Goal: Information Seeking & Learning: Check status

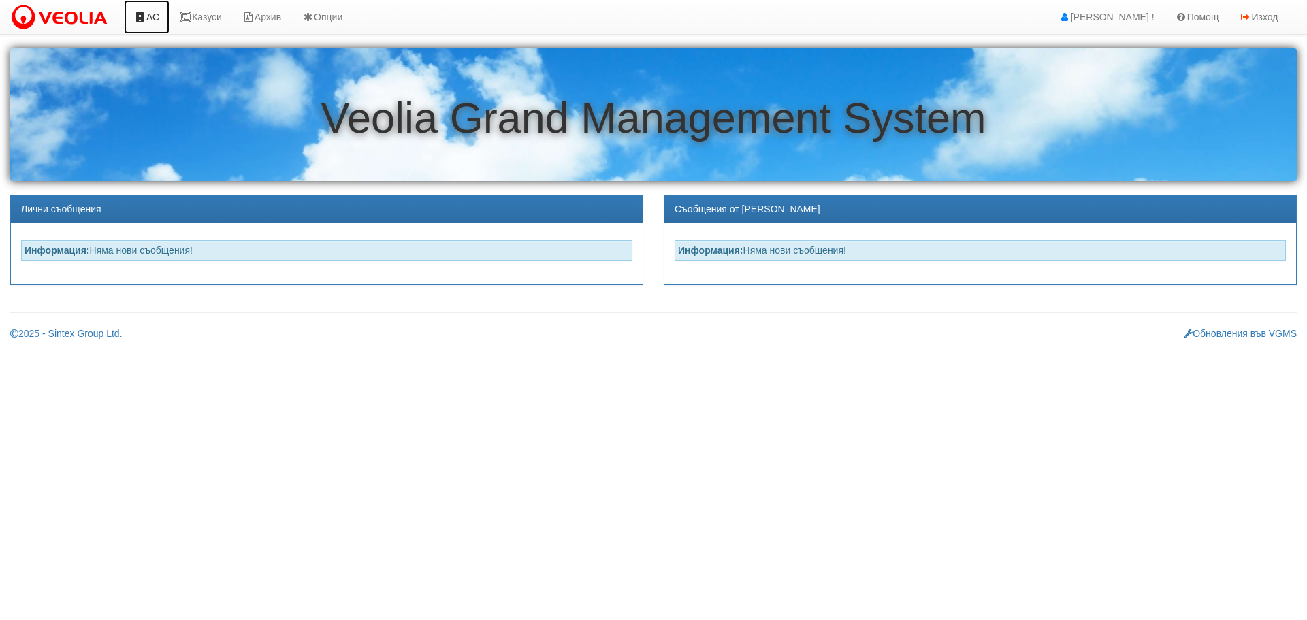
click at [156, 14] on link "АС" at bounding box center [147, 17] width 46 height 34
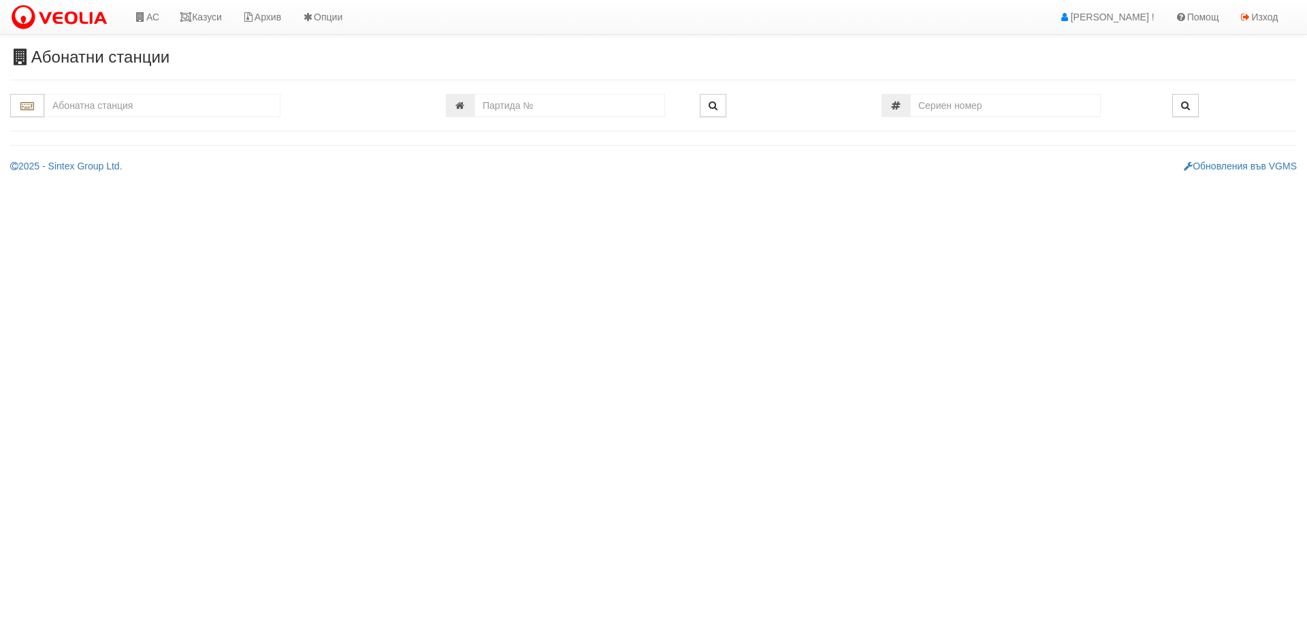
click at [131, 102] on input "text" at bounding box center [162, 105] width 236 height 23
click at [131, 128] on div "109/1,2 - Младост - "ВЕОЛИЯ"" at bounding box center [162, 127] width 232 height 16
type input "109/1,2 - Младост - "ВЕОЛИЯ""
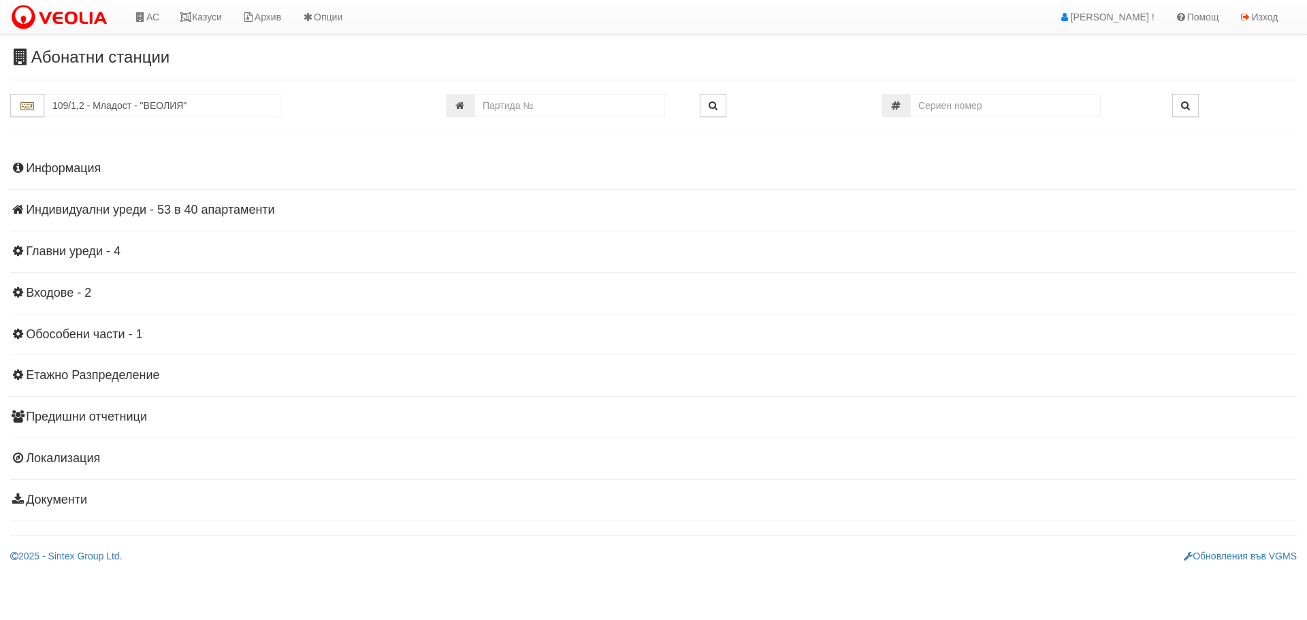
click at [174, 214] on h4 "Индивидуални уреди - 53 в 40 апартаменти" at bounding box center [653, 211] width 1287 height 14
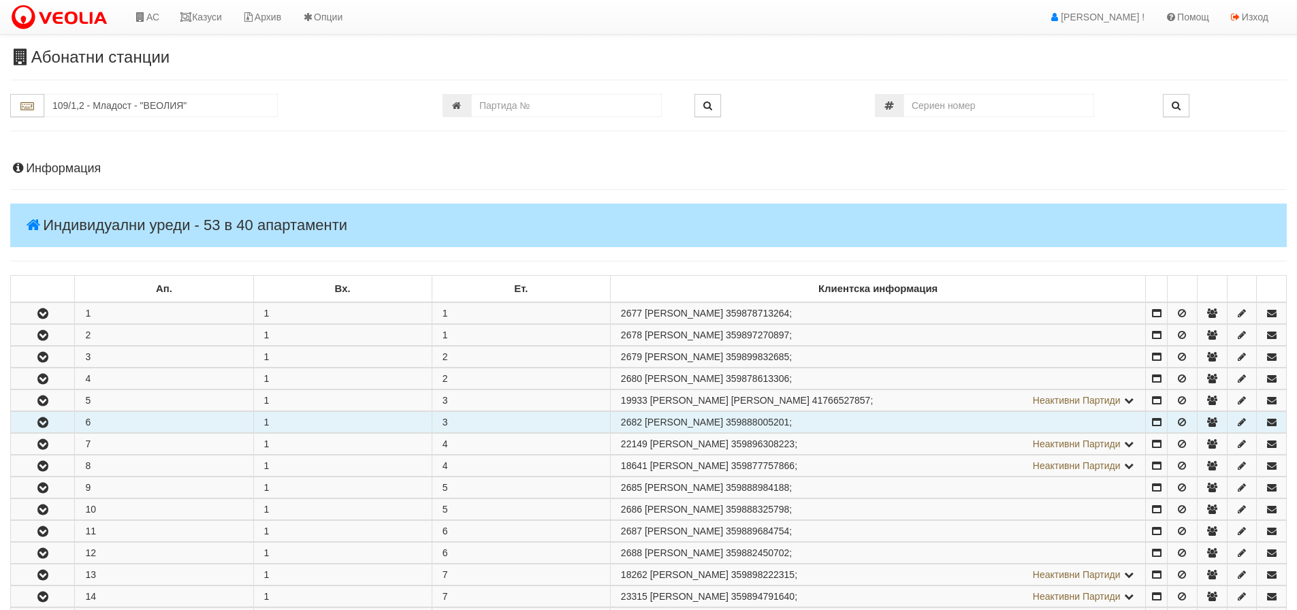
click at [39, 418] on icon "button" at bounding box center [43, 423] width 16 height 10
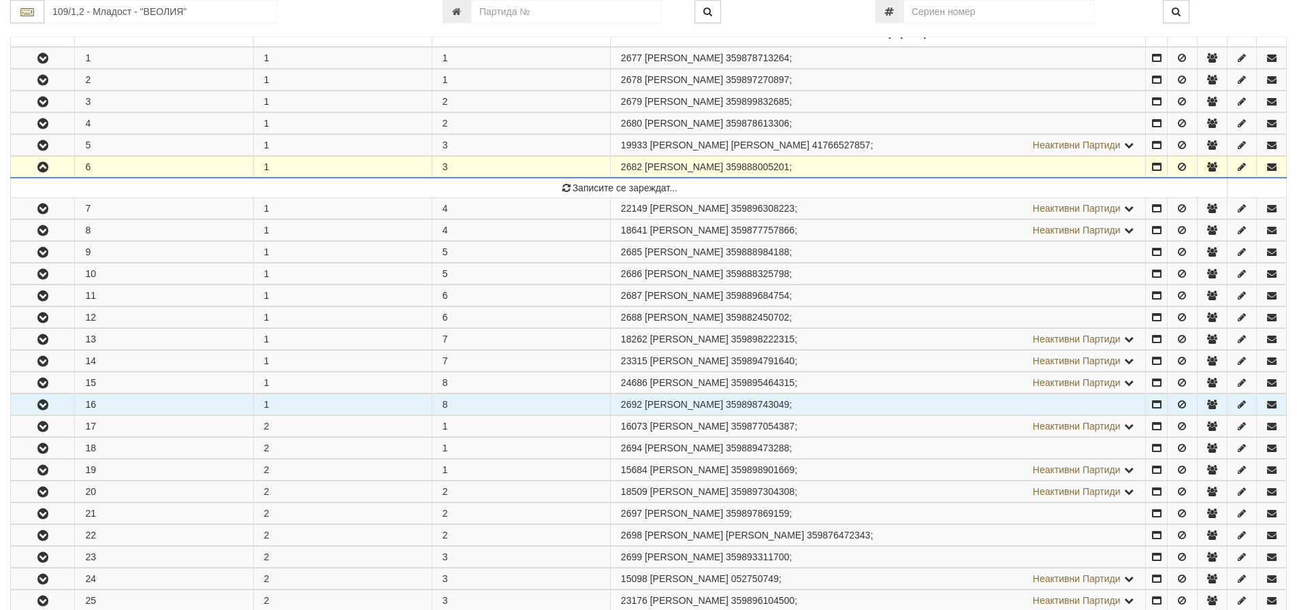
scroll to position [272, 0]
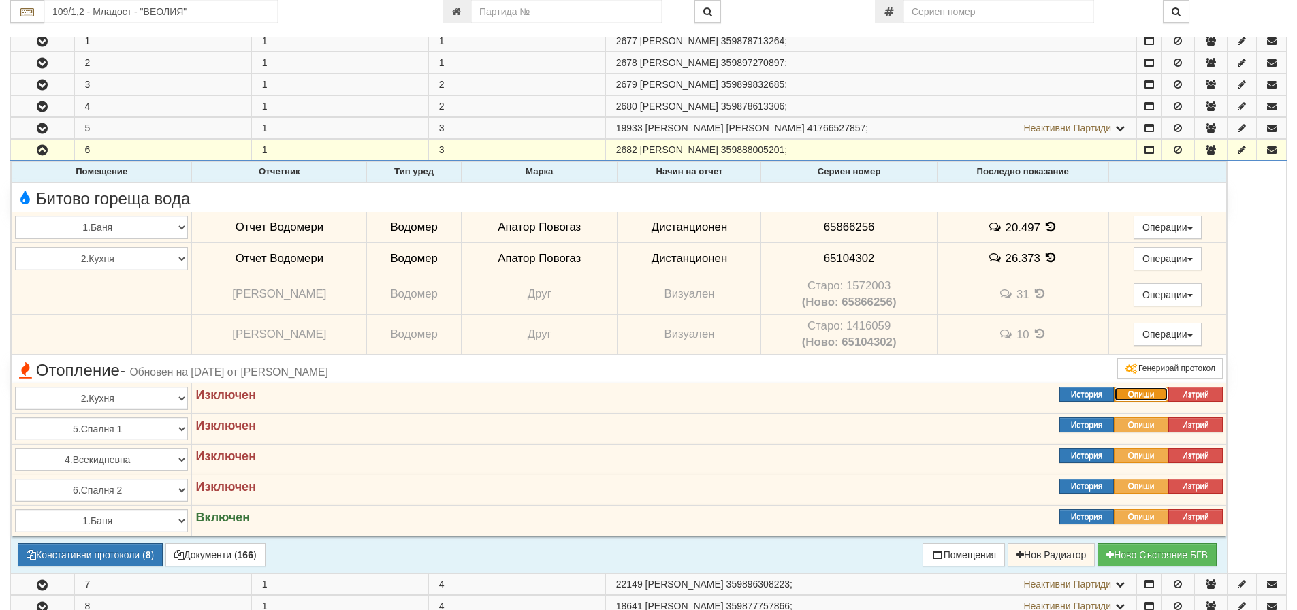
click at [1142, 394] on button "Опиши" at bounding box center [1141, 394] width 54 height 15
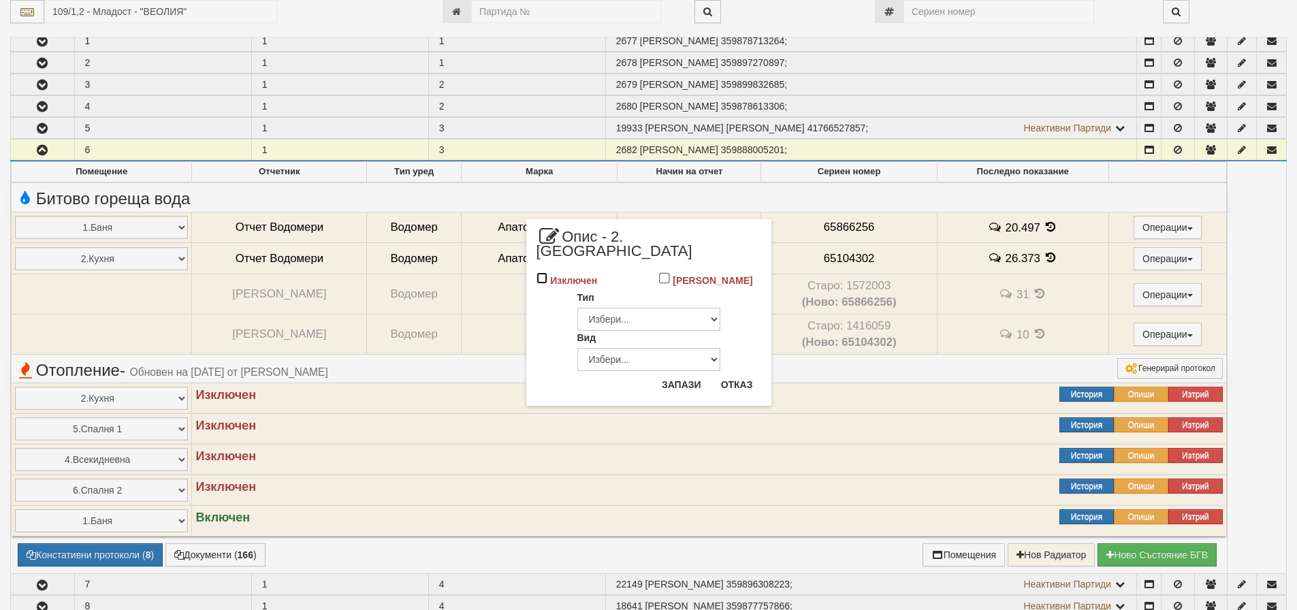
click at [542, 272] on input "Изключен" at bounding box center [542, 278] width 12 height 12
checkbox input "true"
click at [698, 374] on button "Запази" at bounding box center [681, 385] width 56 height 22
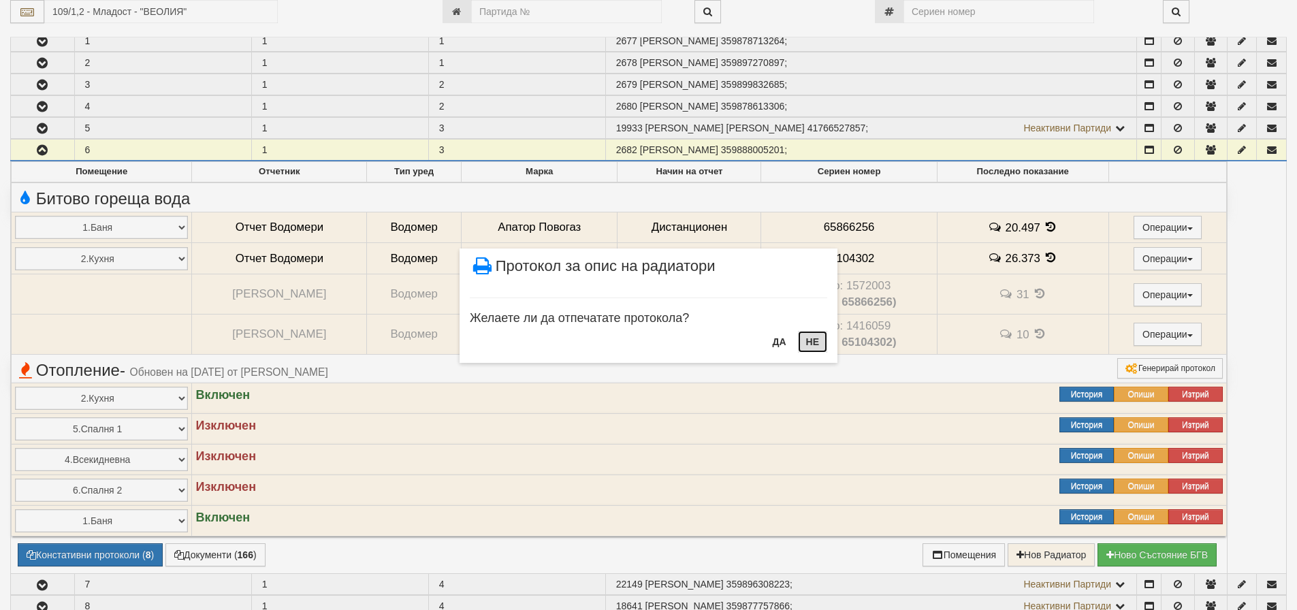
click at [819, 338] on button "НЕ" at bounding box center [812, 342] width 29 height 22
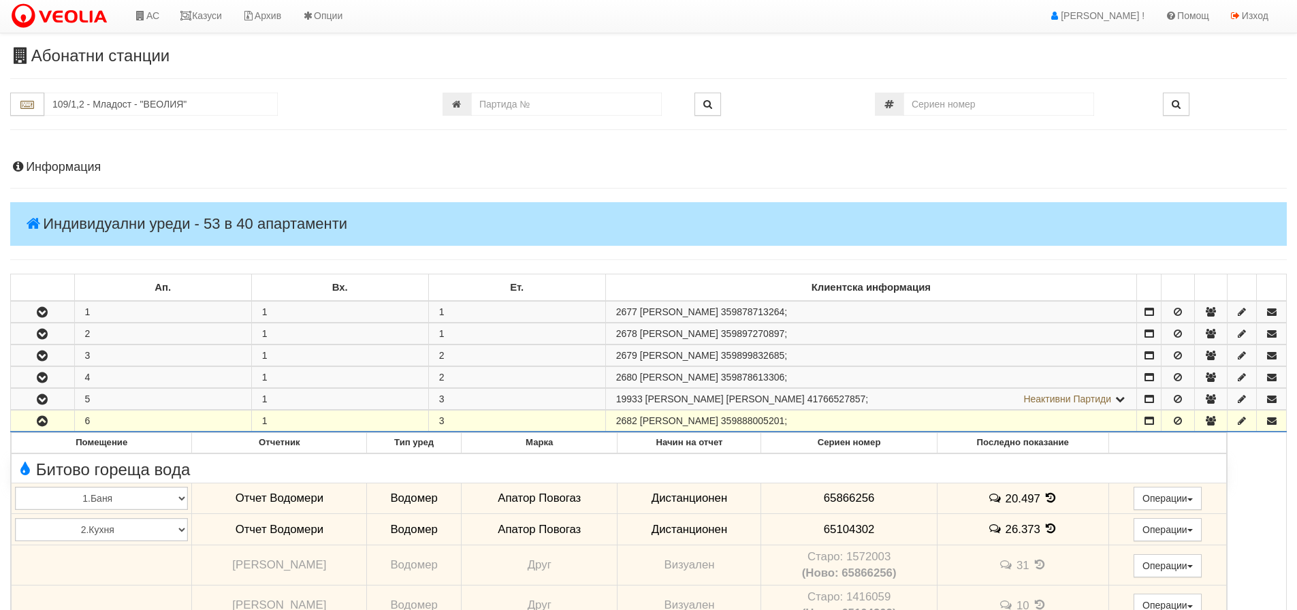
scroll to position [0, 0]
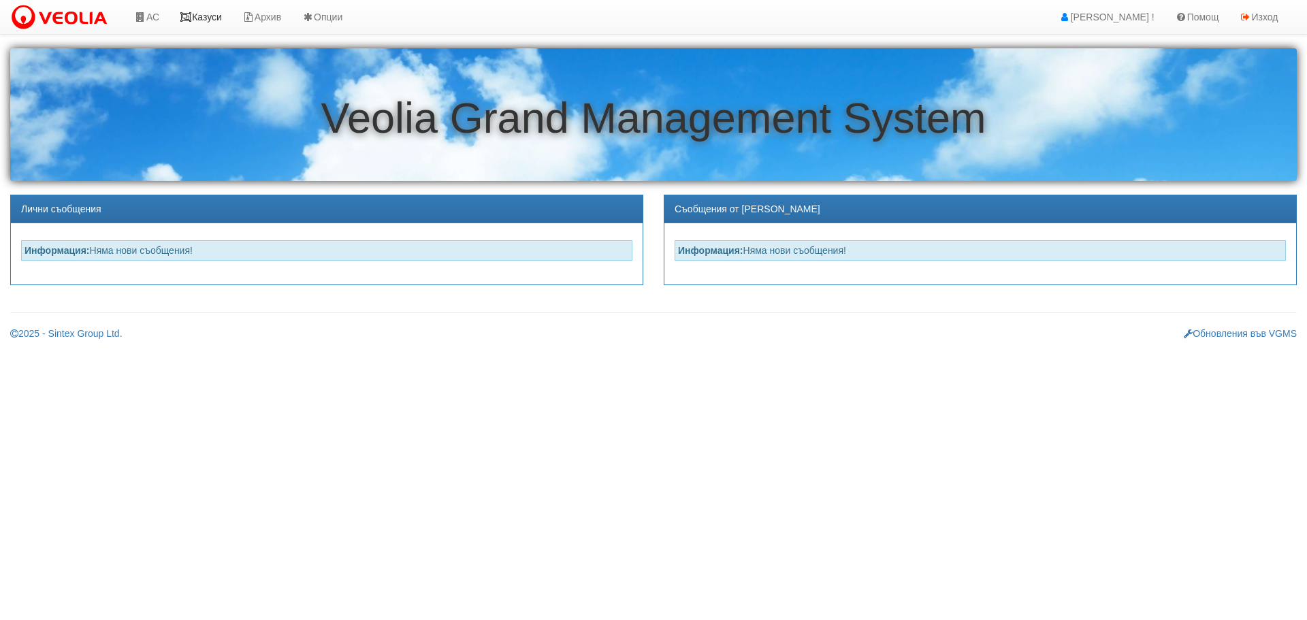
click at [209, 16] on link "Казуси" at bounding box center [201, 17] width 63 height 34
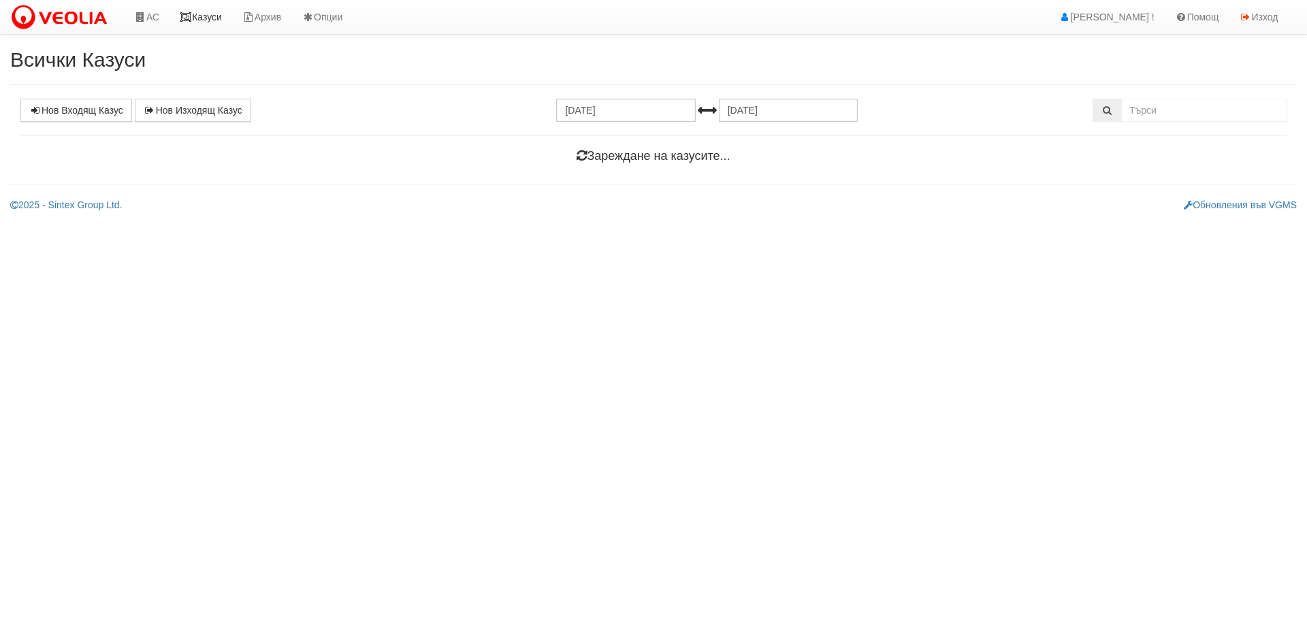
click at [209, 16] on link "Казуси" at bounding box center [201, 17] width 63 height 34
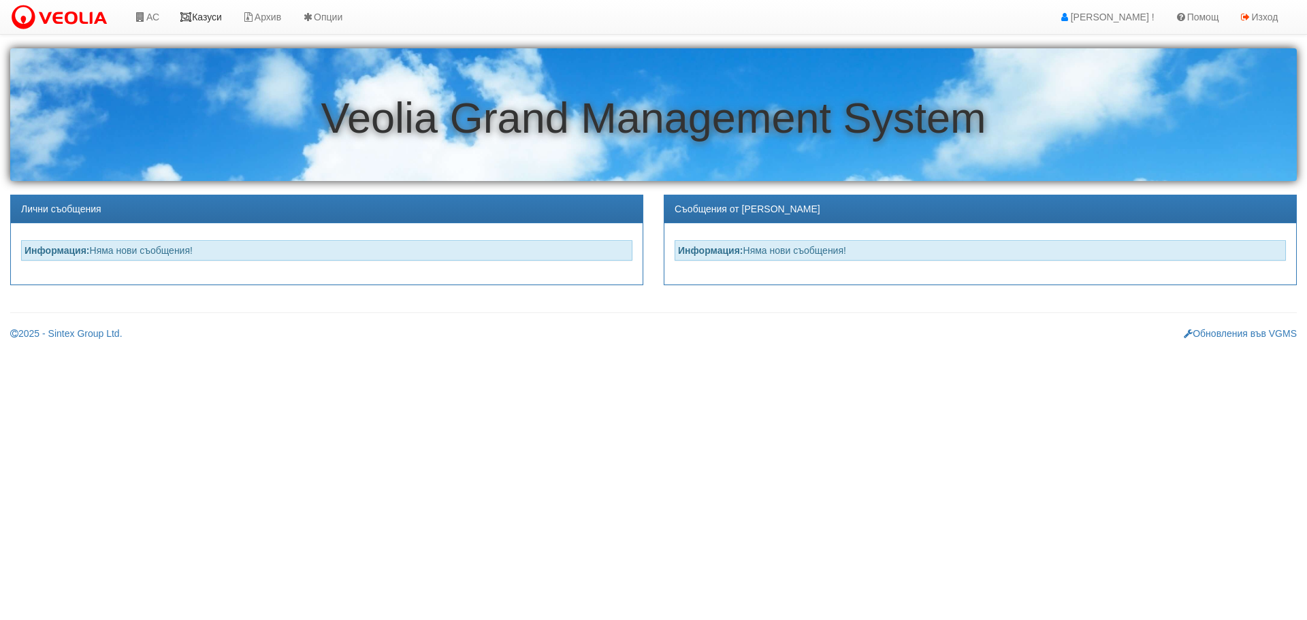
click at [209, 10] on link "Казуси" at bounding box center [201, 17] width 63 height 34
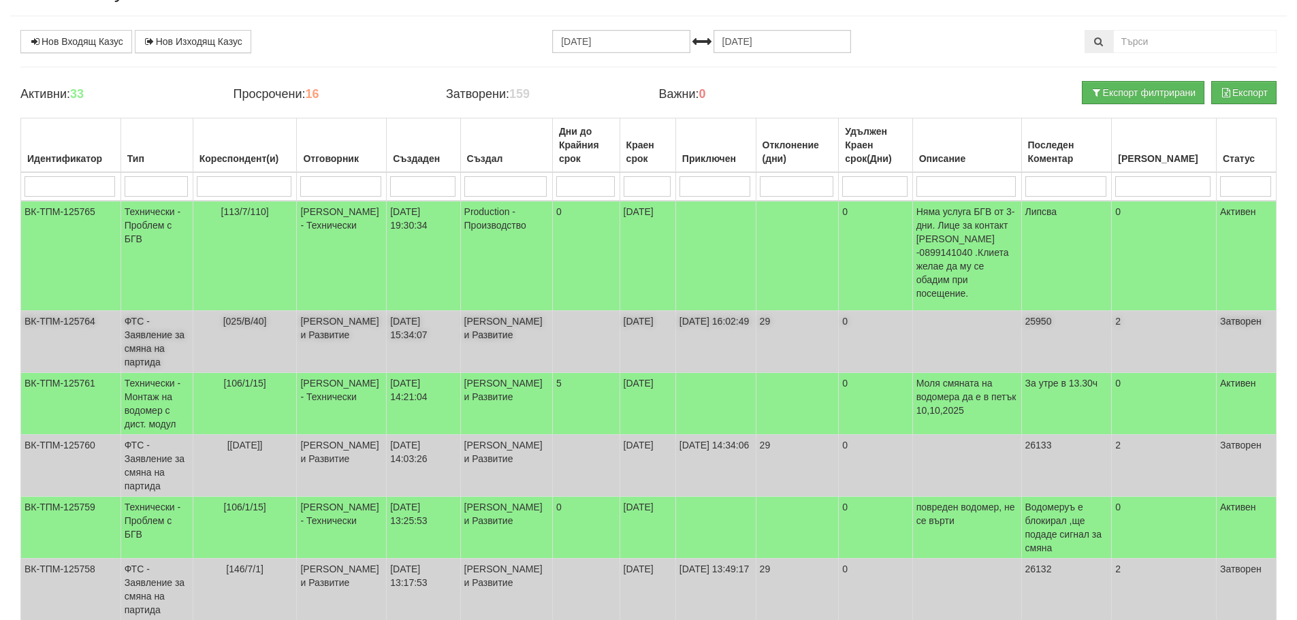
scroll to position [68, 0]
click at [256, 182] on input "search" at bounding box center [244, 187] width 95 height 20
type input "1"
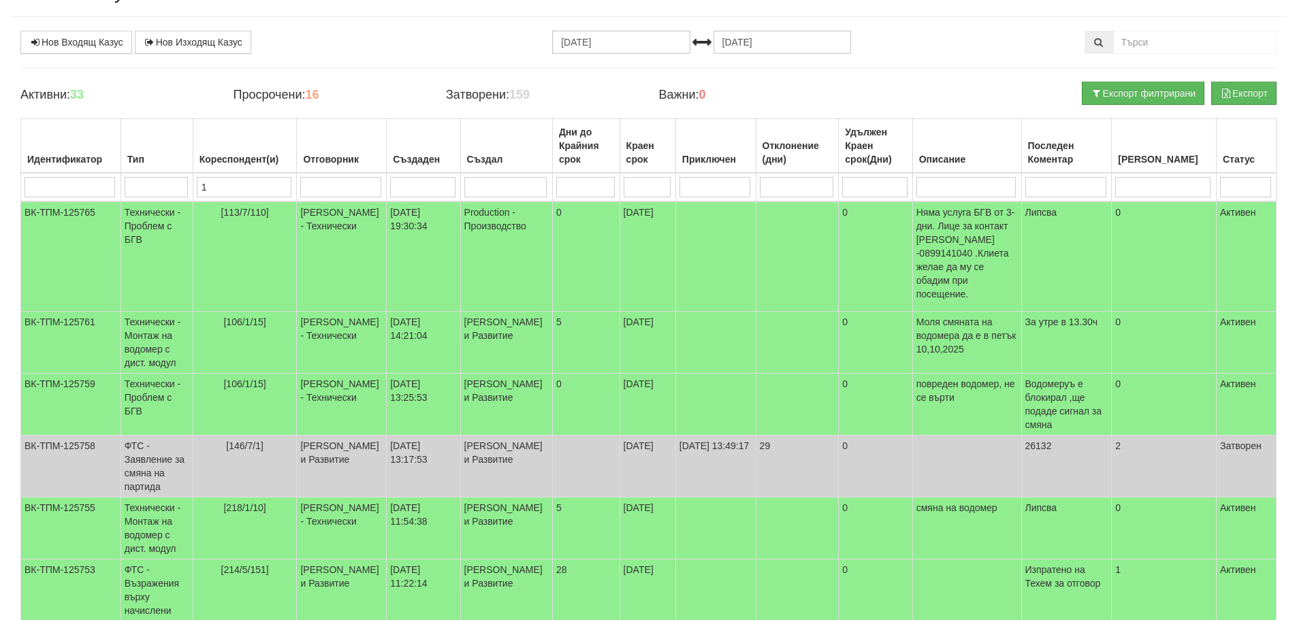
type input "10"
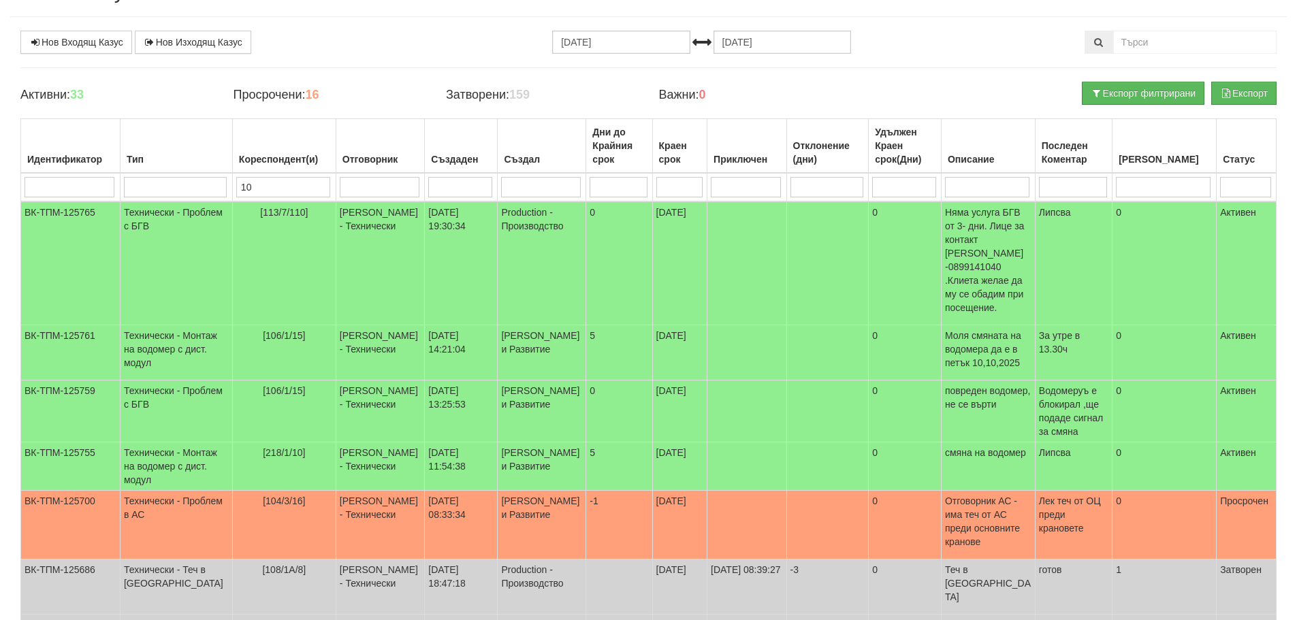
type input "102"
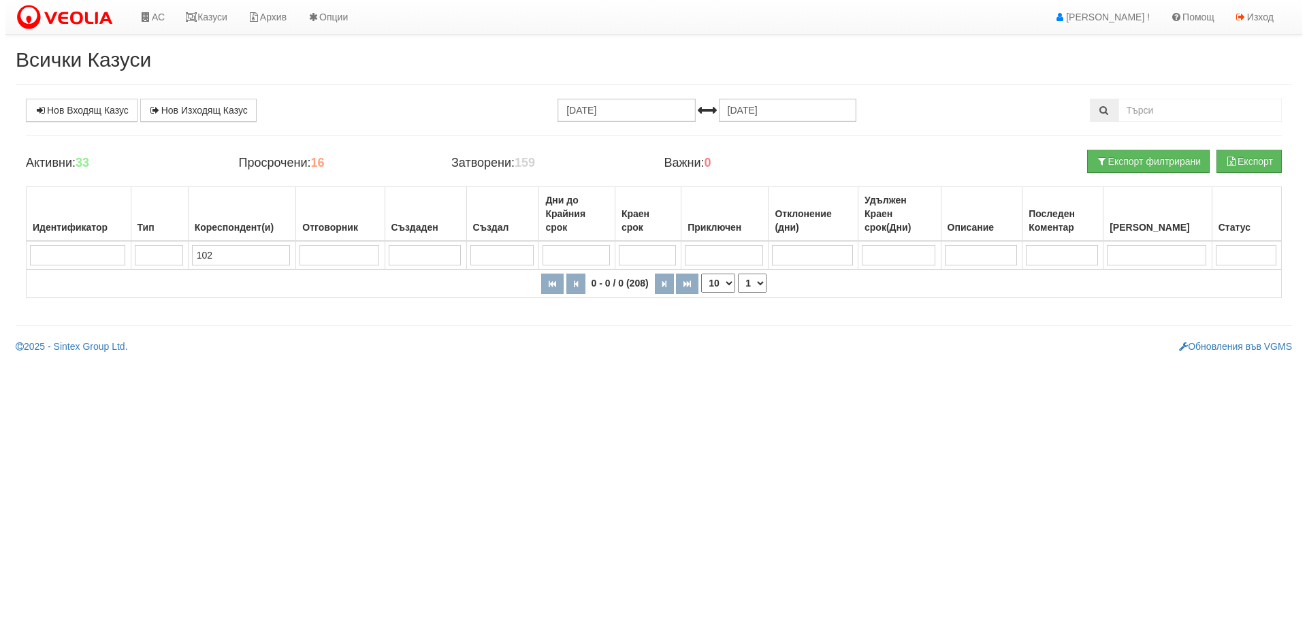
scroll to position [0, 0]
type input "102"
click at [211, 16] on link "Казуси" at bounding box center [201, 17] width 63 height 34
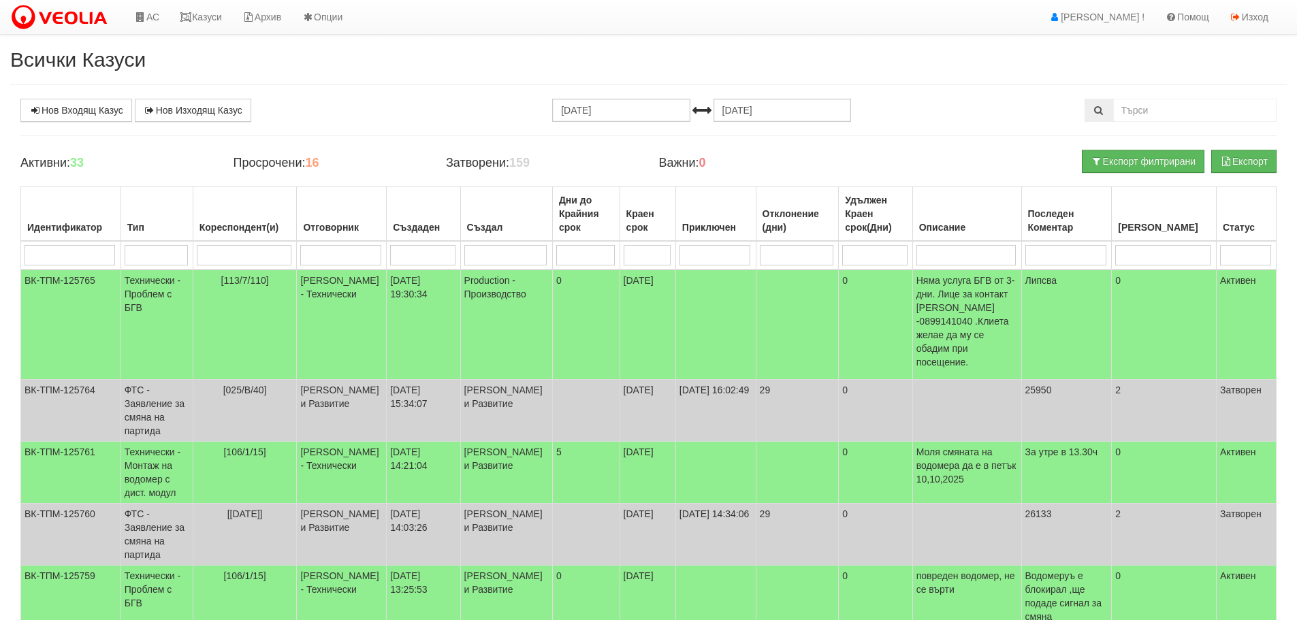
click at [238, 259] on input "search" at bounding box center [244, 255] width 95 height 20
type input "10"
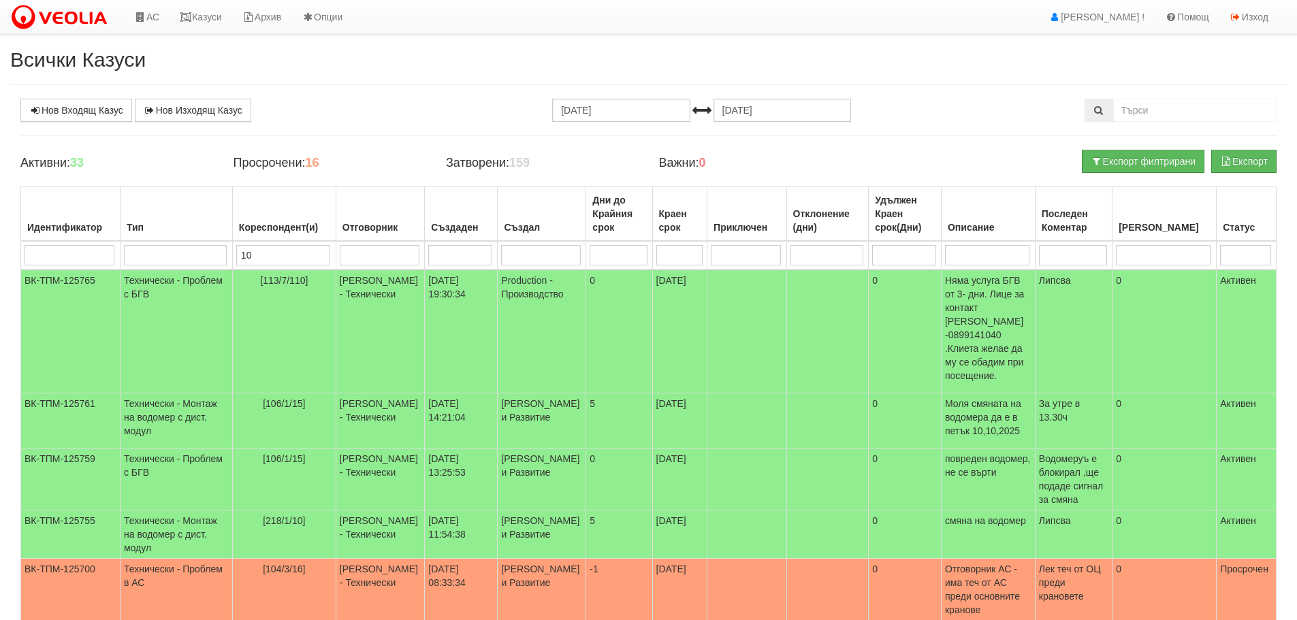
type input "102"
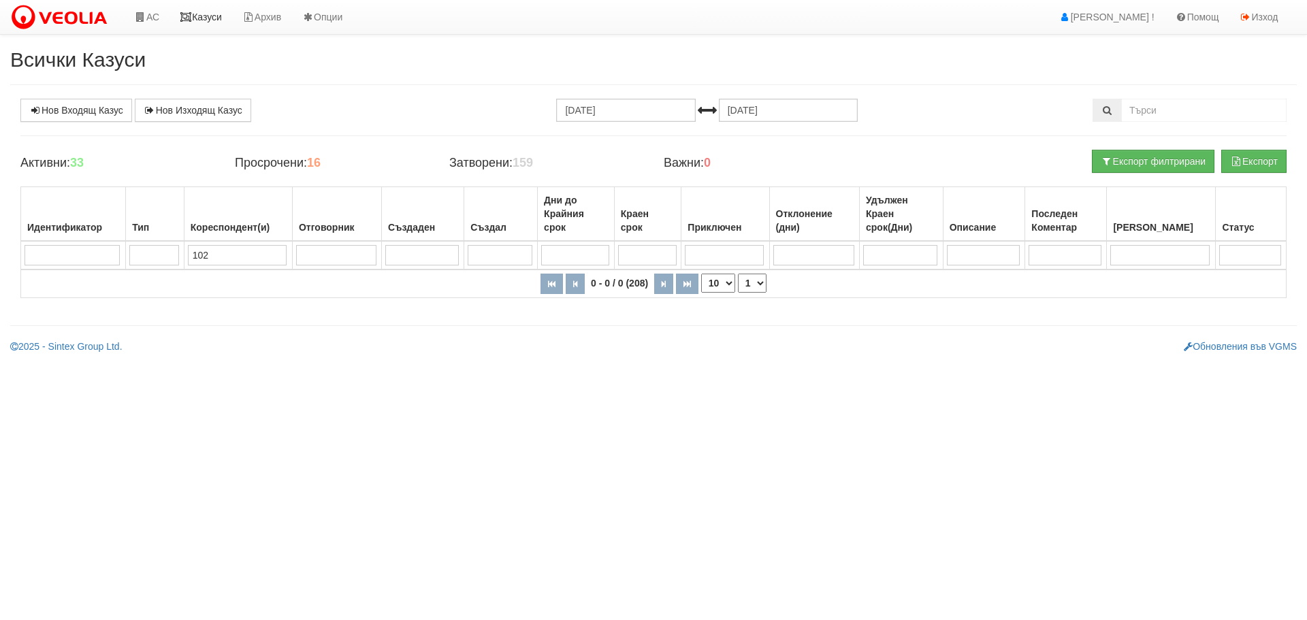
type input "102"
click at [210, 20] on link "Казуси" at bounding box center [201, 17] width 63 height 34
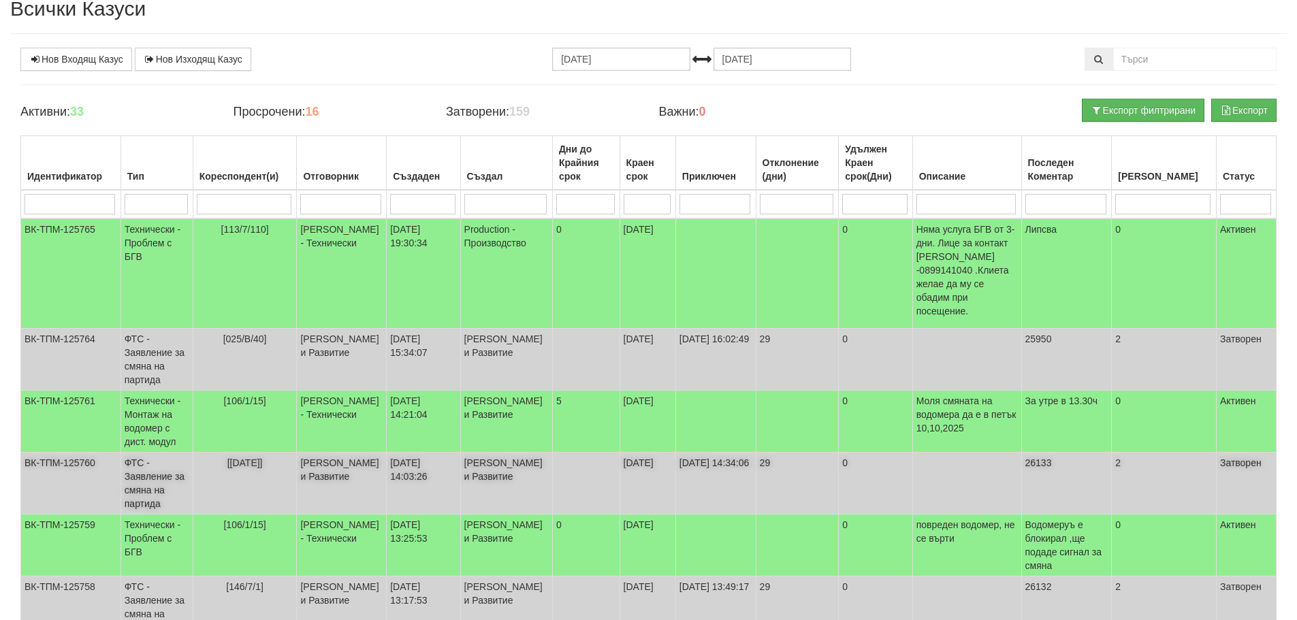
scroll to position [50, 0]
click at [340, 206] on input "search" at bounding box center [340, 205] width 80 height 20
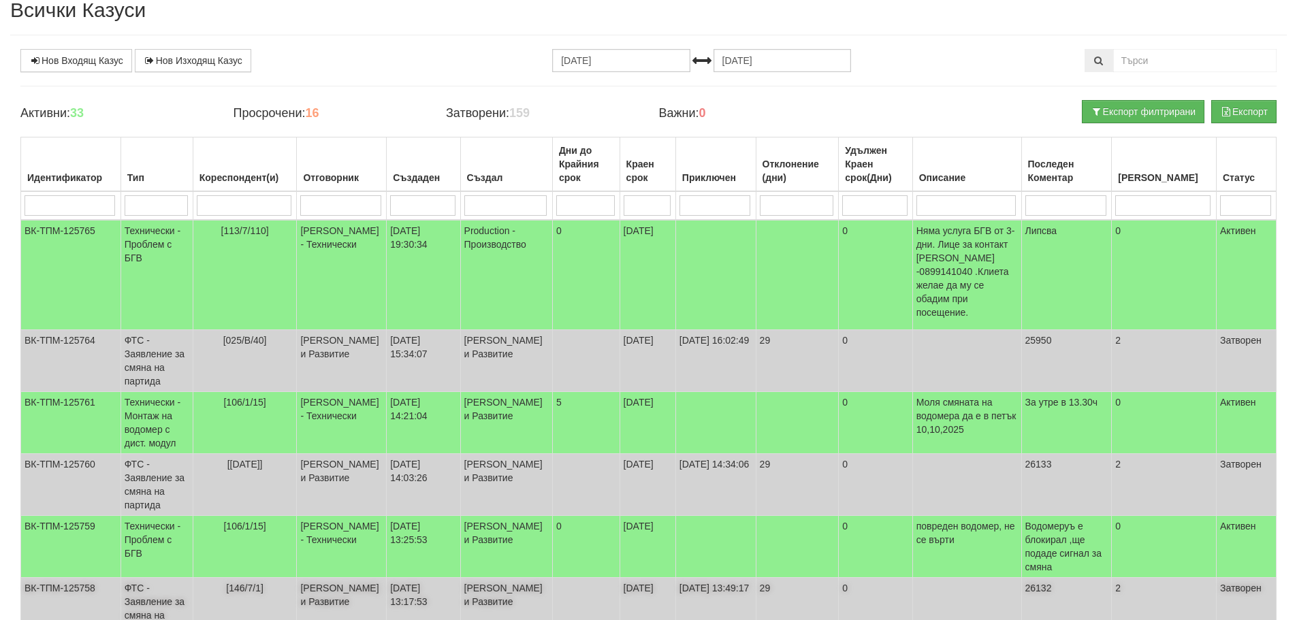
type input "д"
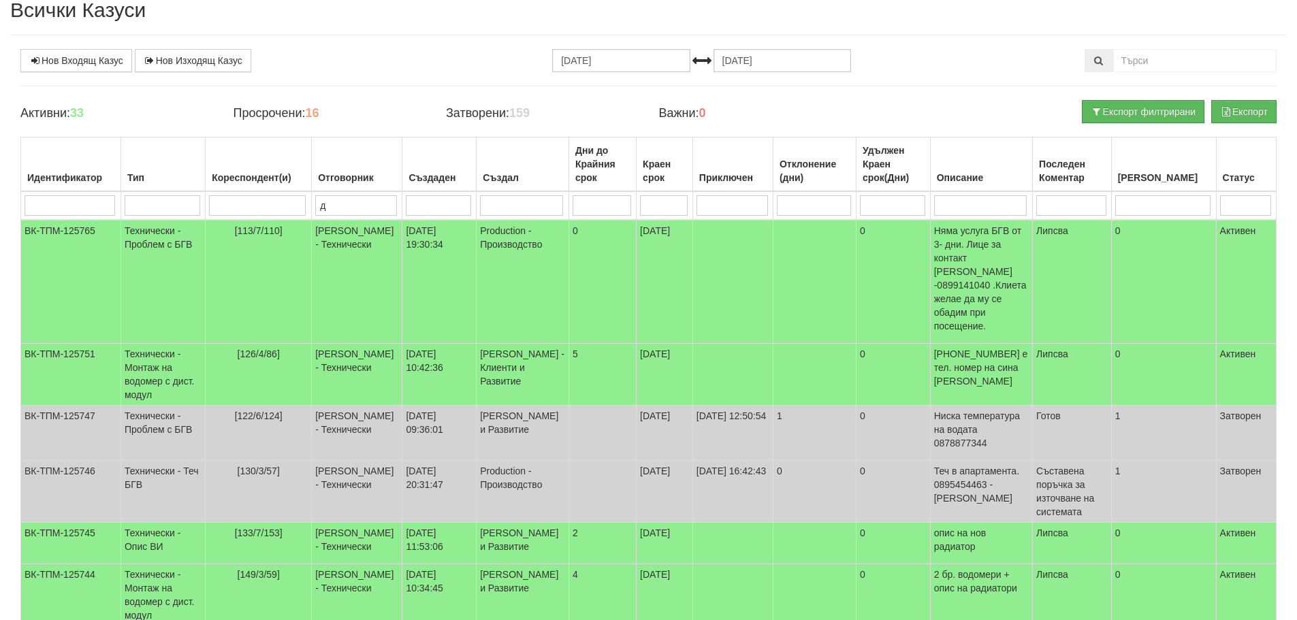
type input "ди"
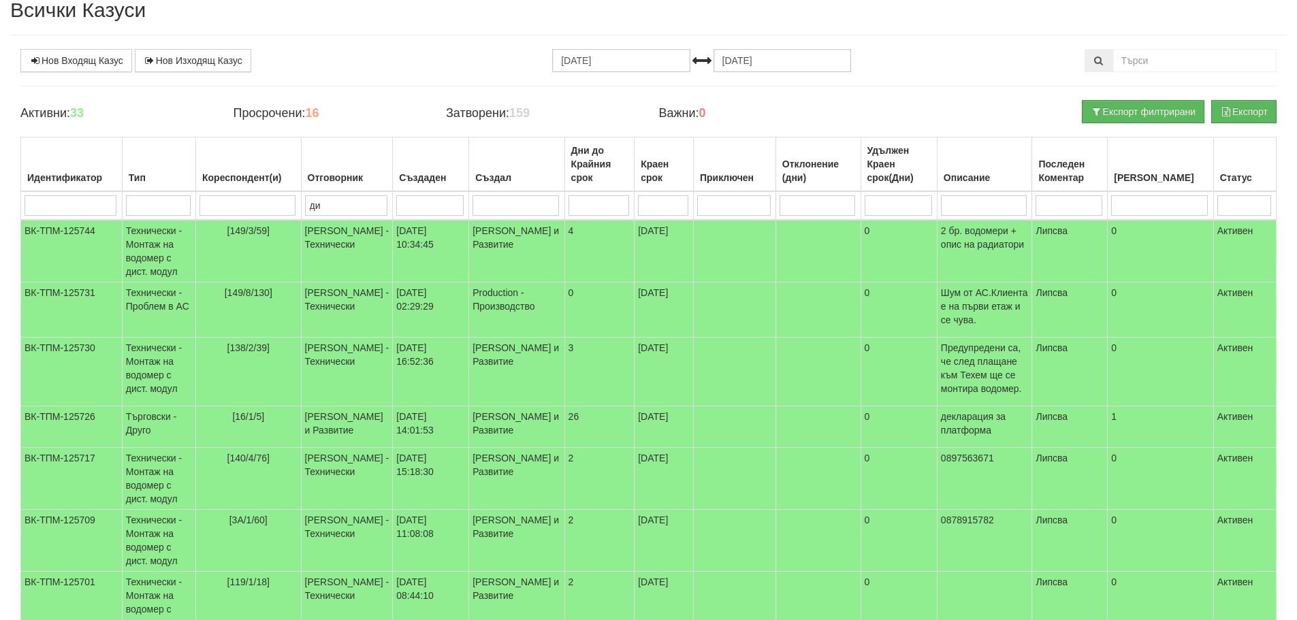
type input "дия"
type input "диян"
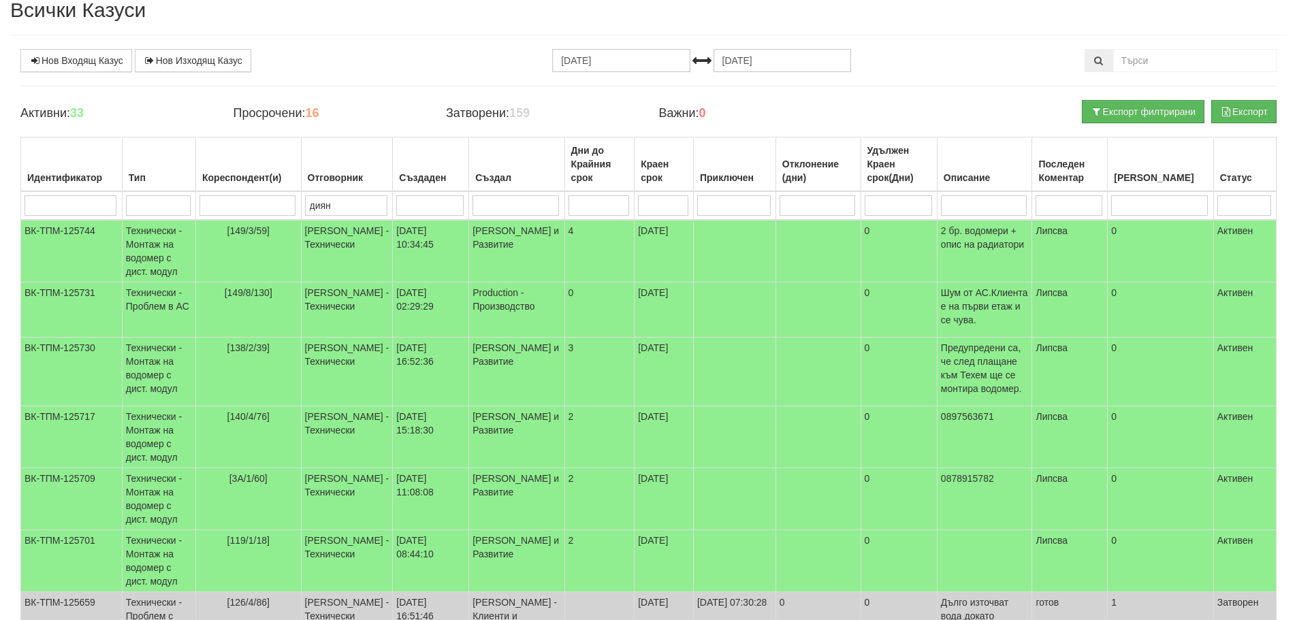
type input "диян"
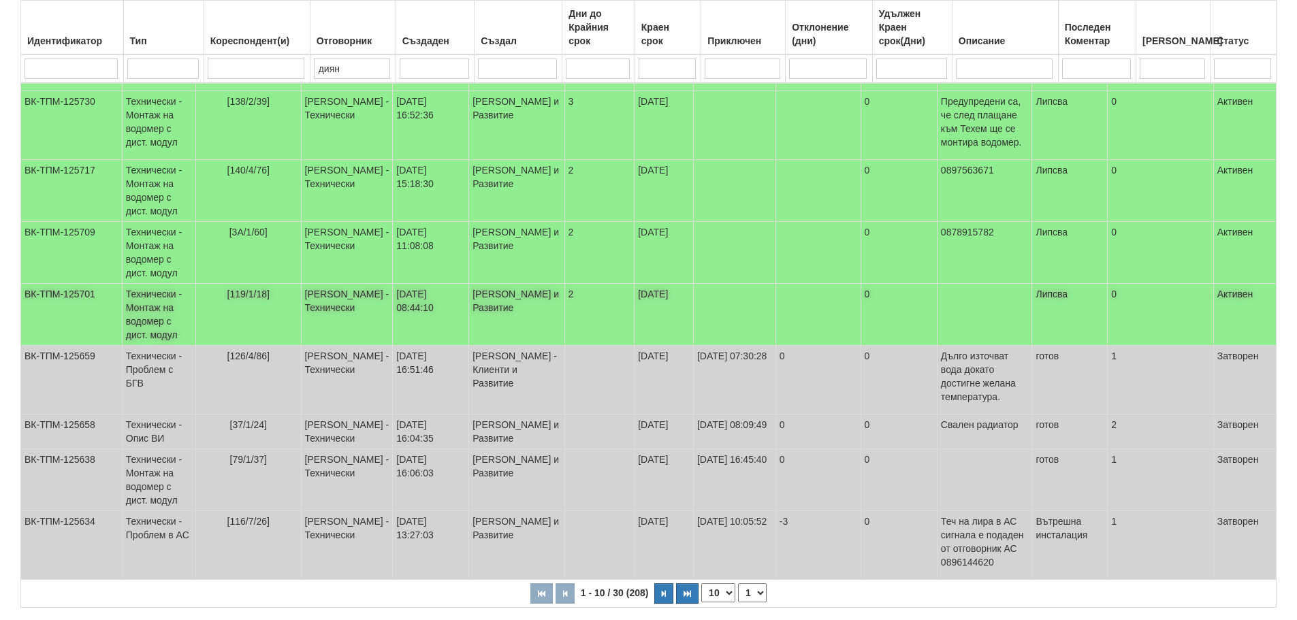
scroll to position [349, 0]
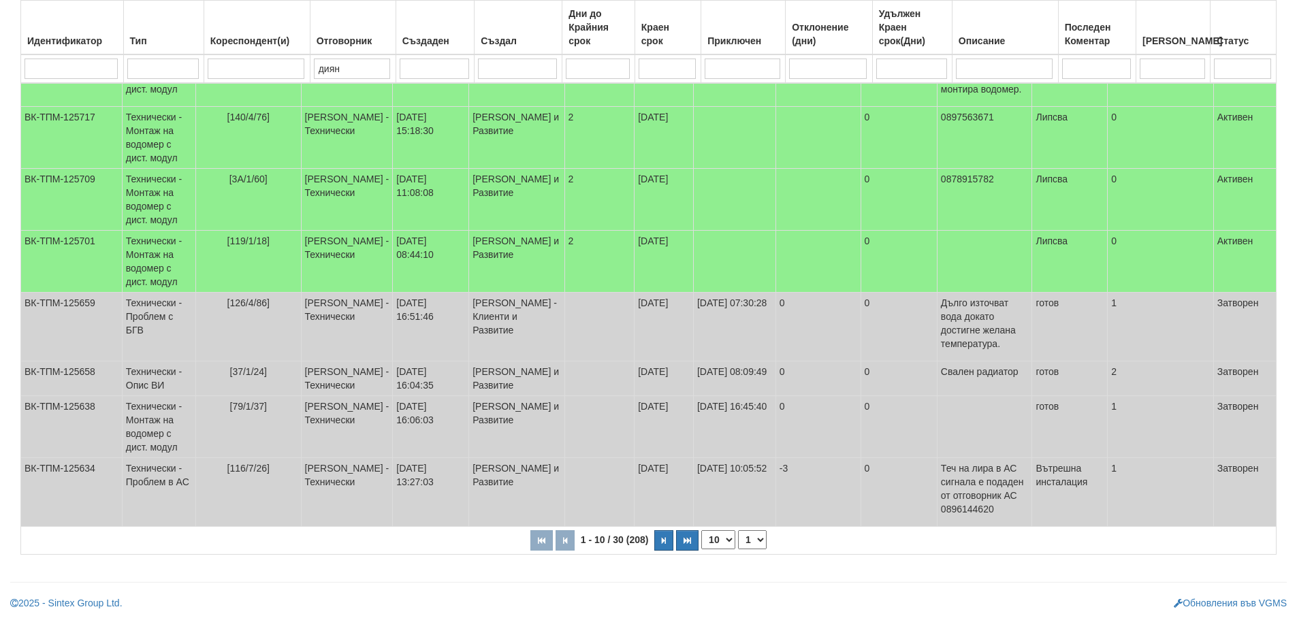
type input "диян"
click at [759, 544] on select "1 2 3" at bounding box center [752, 539] width 29 height 19
click at [740, 530] on select "1 2 3" at bounding box center [752, 539] width 29 height 19
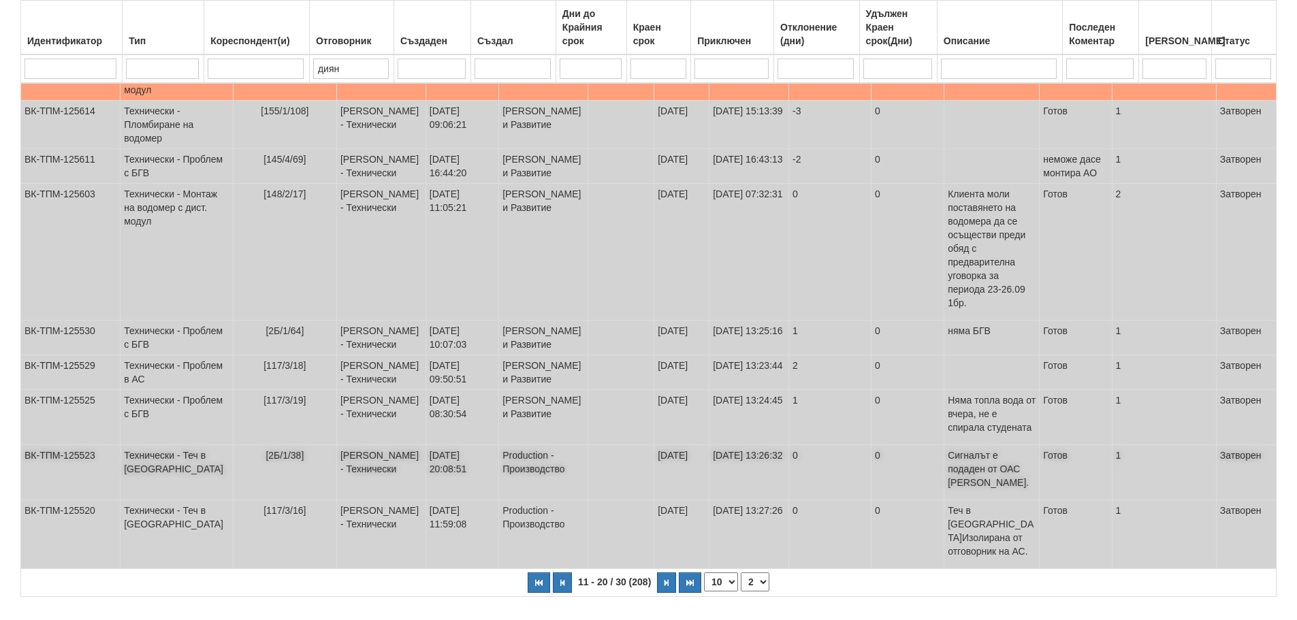
scroll to position [308, 0]
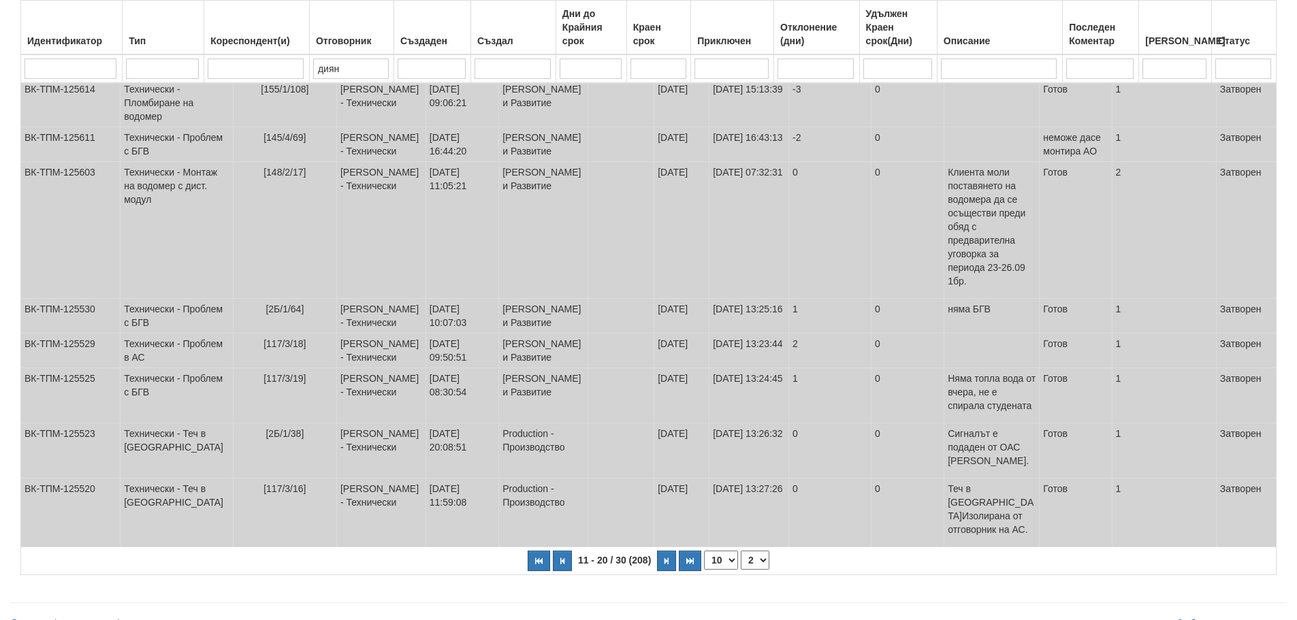
click at [761, 551] on select "1 2 3" at bounding box center [755, 560] width 29 height 19
click at [741, 564] on select "1 2 3" at bounding box center [755, 560] width 29 height 19
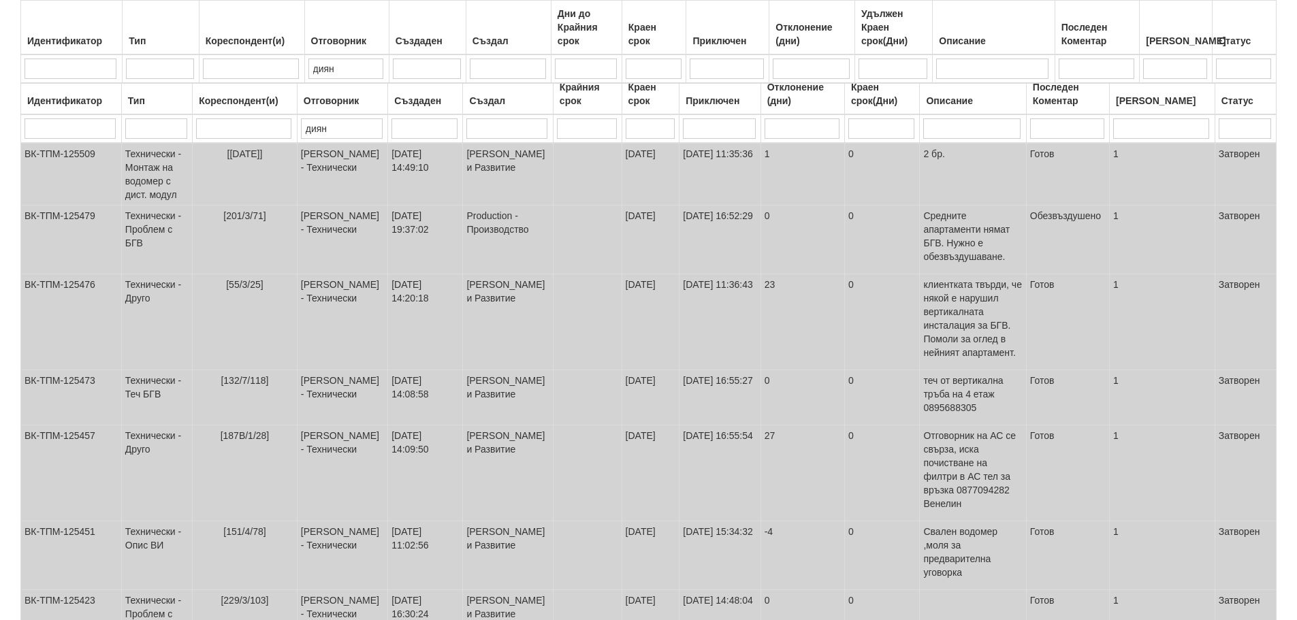
scroll to position [342, 0]
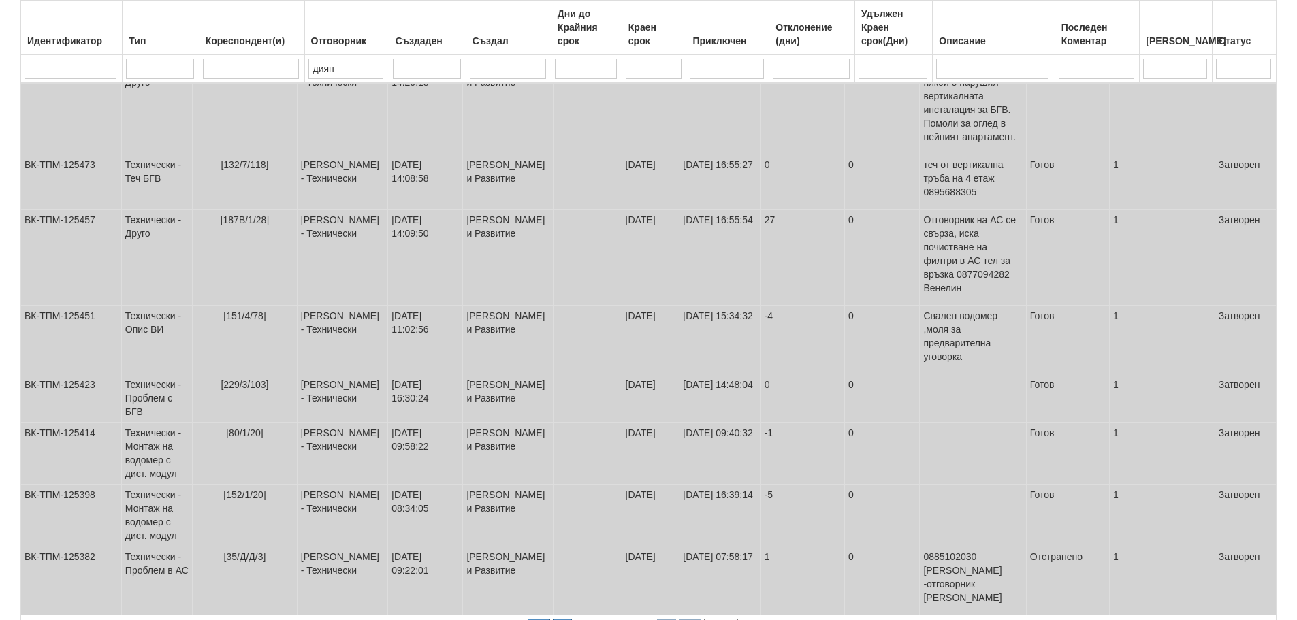
click at [751, 619] on select "1 2 3" at bounding box center [755, 628] width 29 height 19
click at [741, 619] on select "1 2 3" at bounding box center [755, 628] width 29 height 19
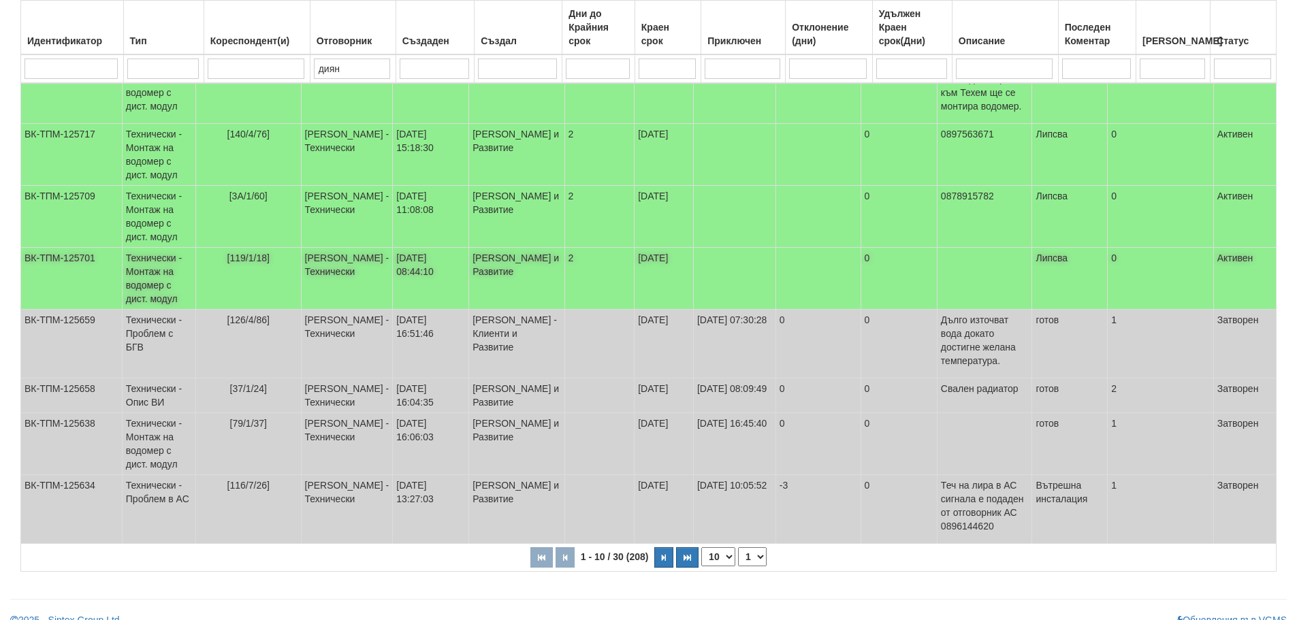
scroll to position [349, 0]
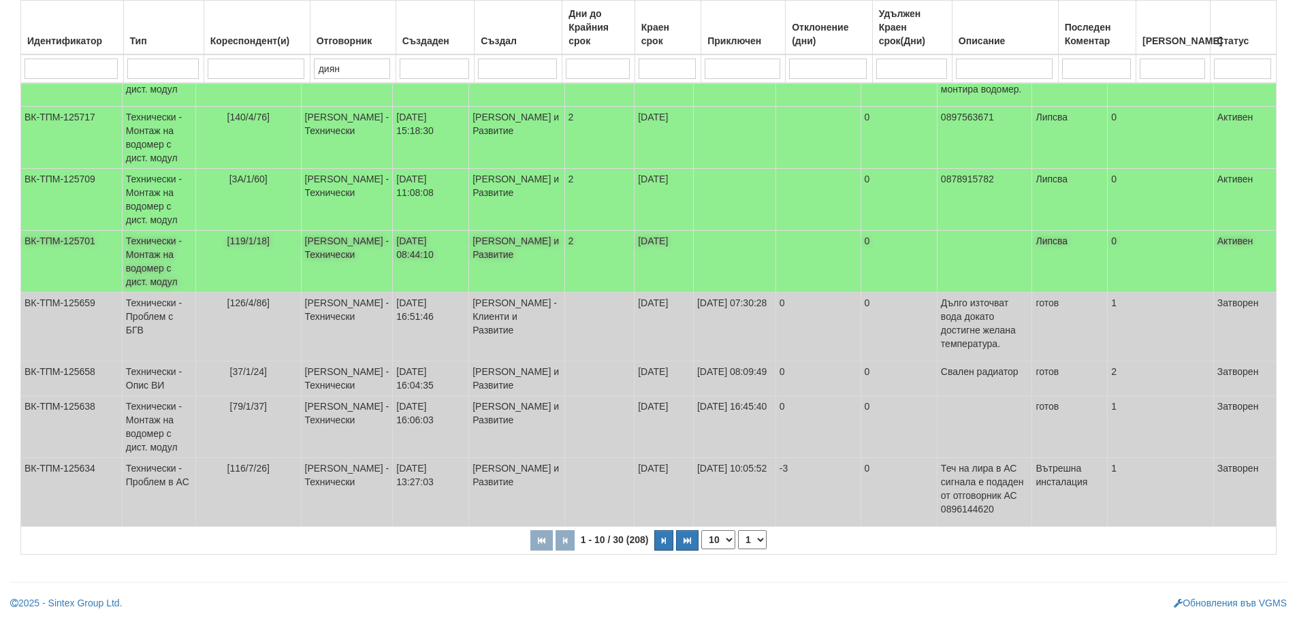
click at [158, 253] on td "Технически - Монтаж на водомер с дист. модул" at bounding box center [159, 262] width 74 height 62
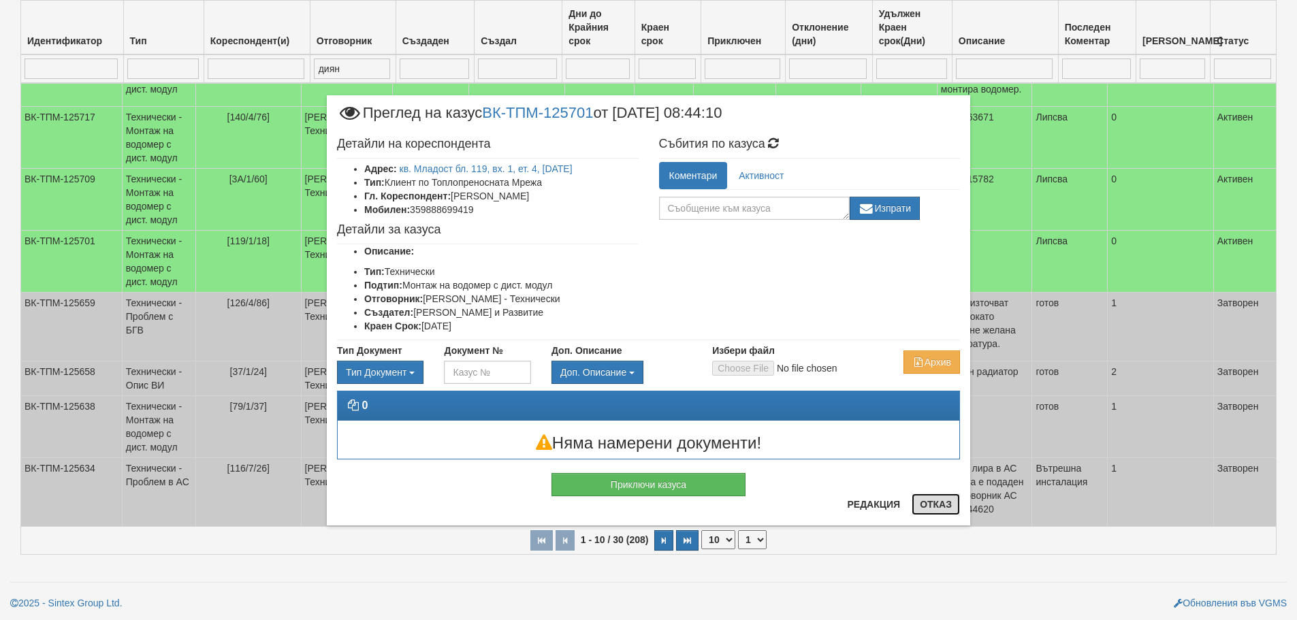
click at [940, 500] on button "Отказ" at bounding box center [935, 505] width 48 height 22
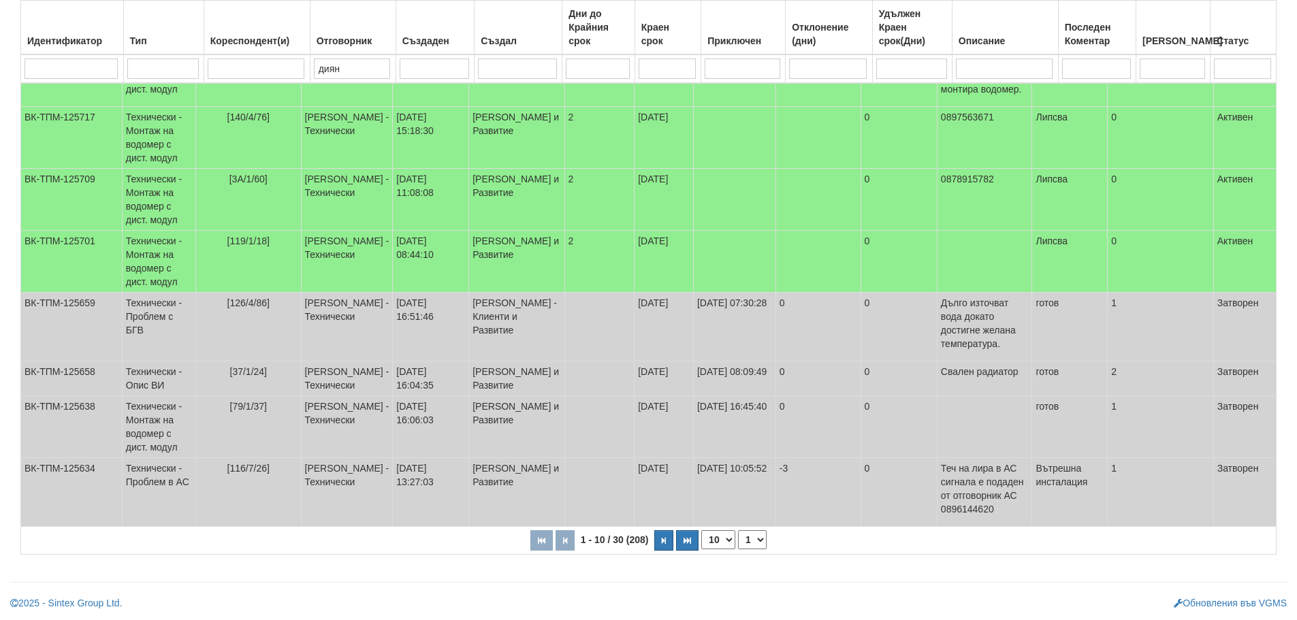
click at [745, 545] on select "1 2 3" at bounding box center [752, 539] width 29 height 19
click at [740, 530] on select "1 2 3" at bounding box center [752, 539] width 29 height 19
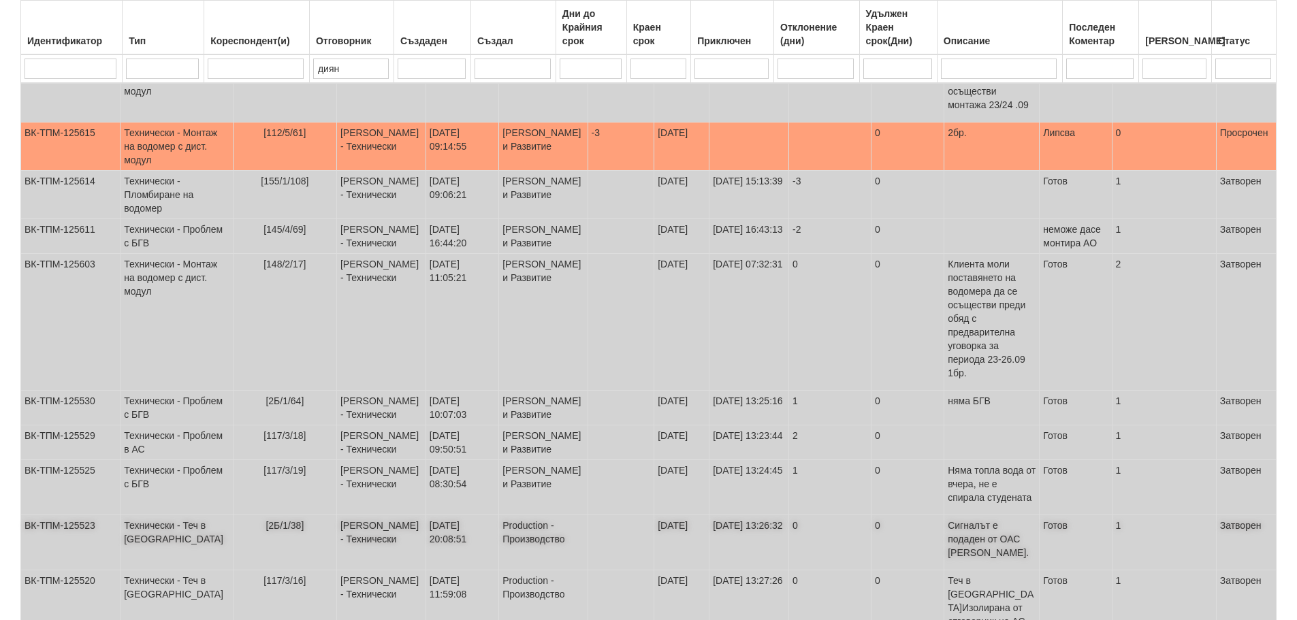
scroll to position [308, 0]
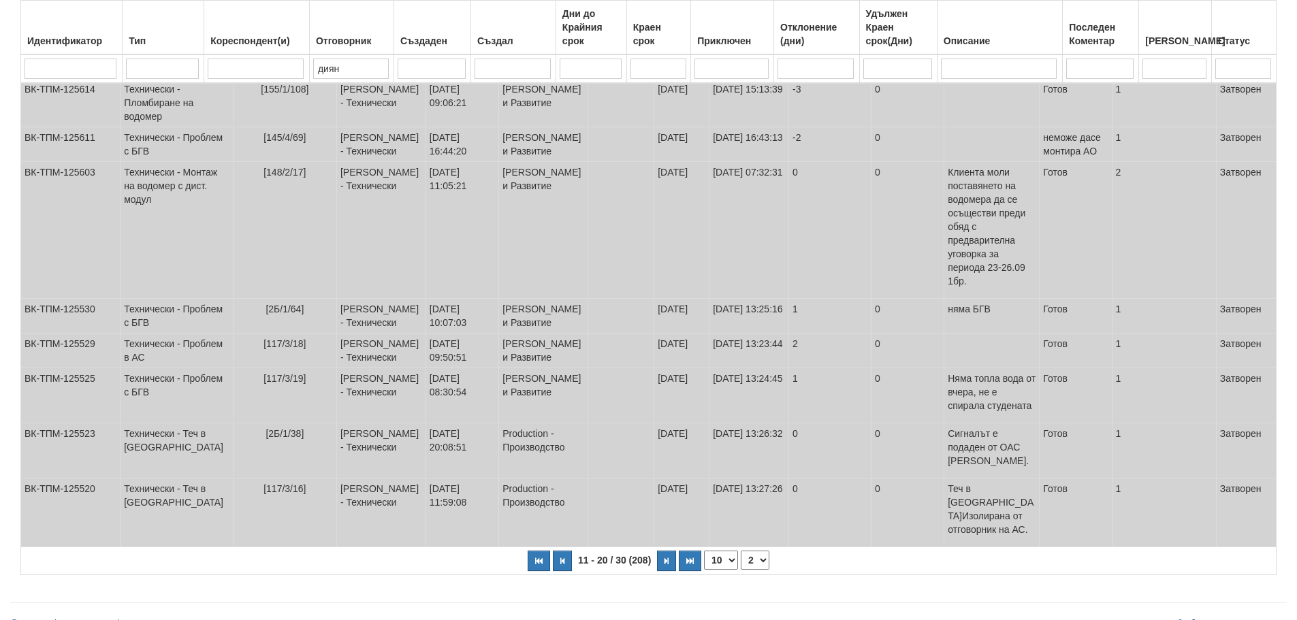
click at [761, 551] on select "1 2 3" at bounding box center [755, 560] width 29 height 19
select select "3"
click at [741, 564] on select "1 2 3" at bounding box center [755, 560] width 29 height 19
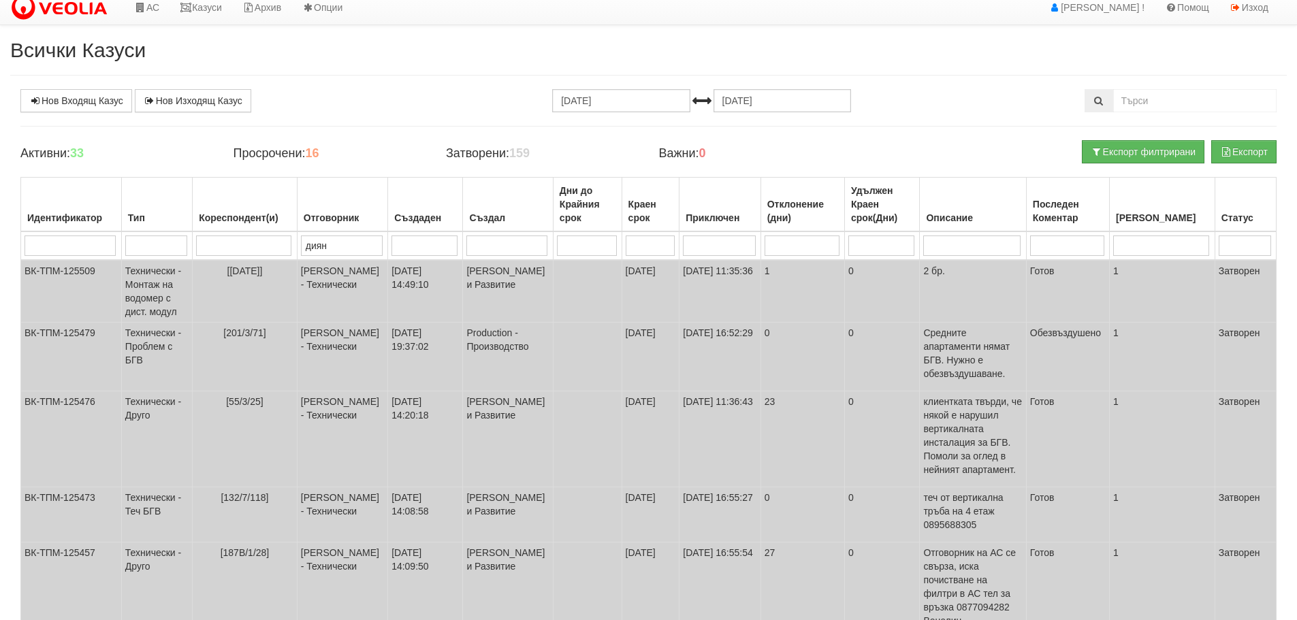
scroll to position [0, 0]
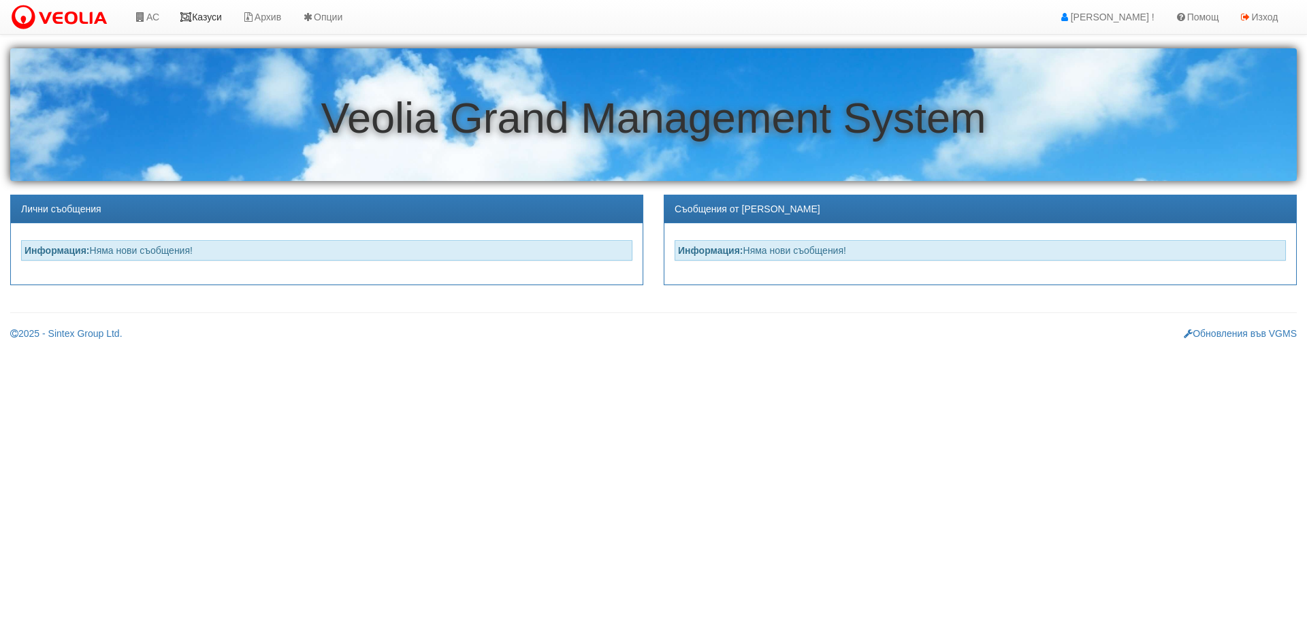
click at [214, 15] on link "Казуси" at bounding box center [201, 17] width 63 height 34
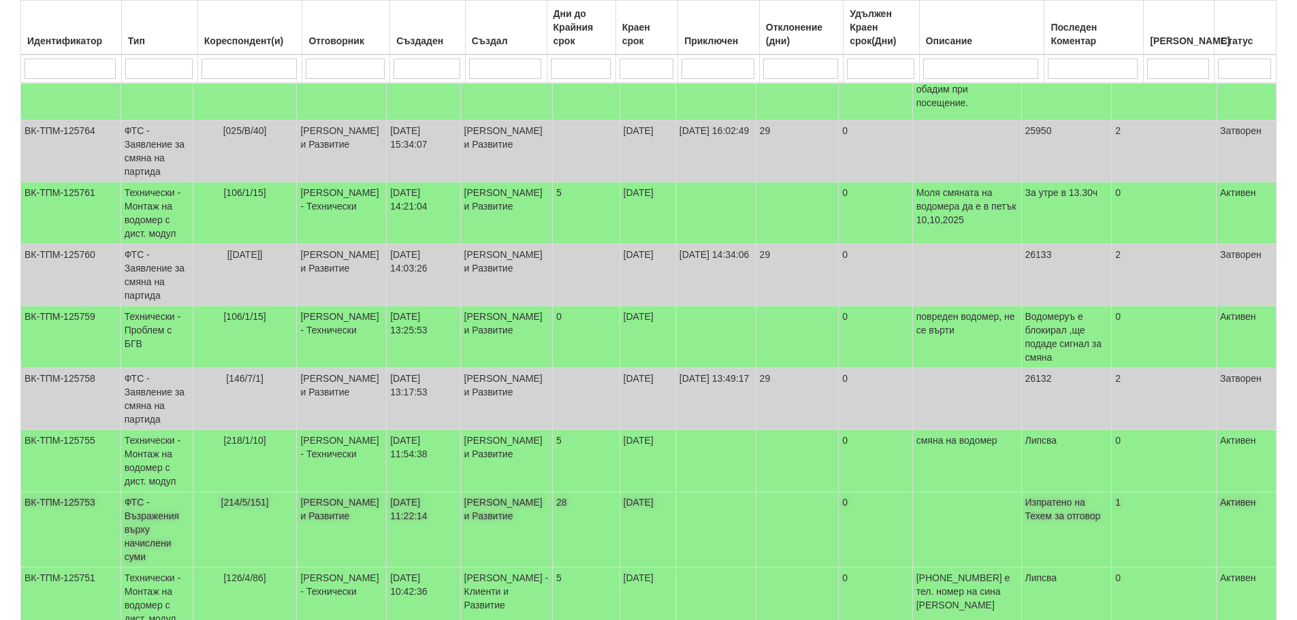
scroll to position [186, 0]
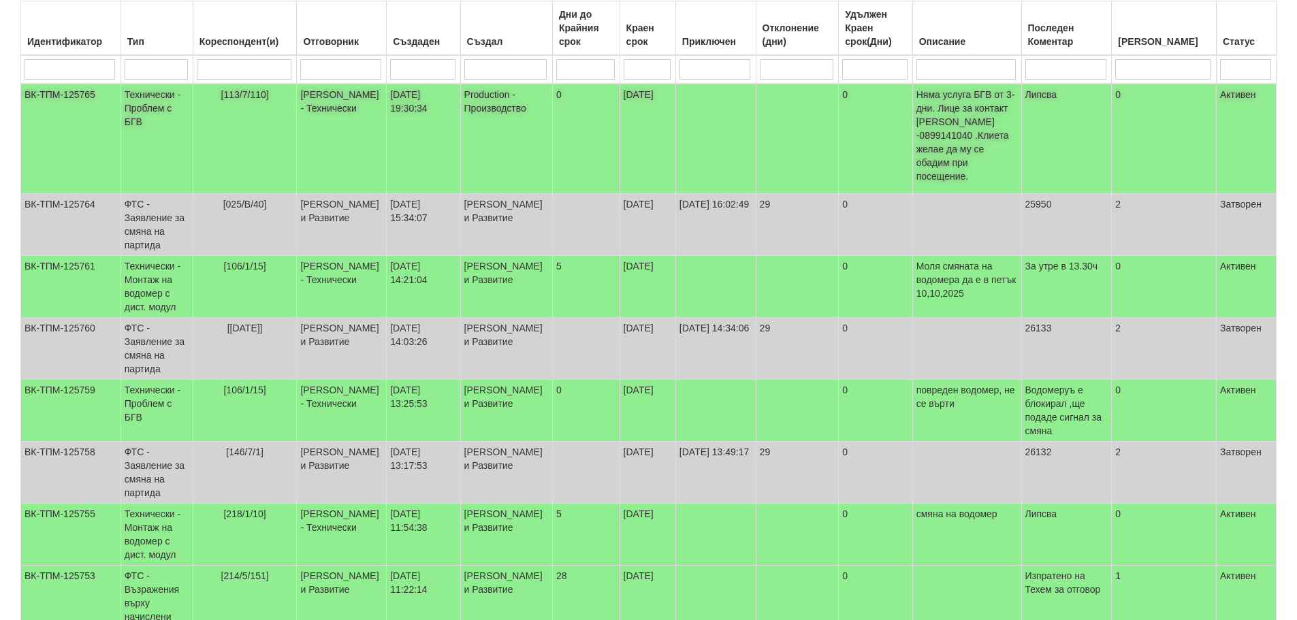
click at [182, 98] on td "Технически - Проблем с БГВ" at bounding box center [156, 139] width 72 height 110
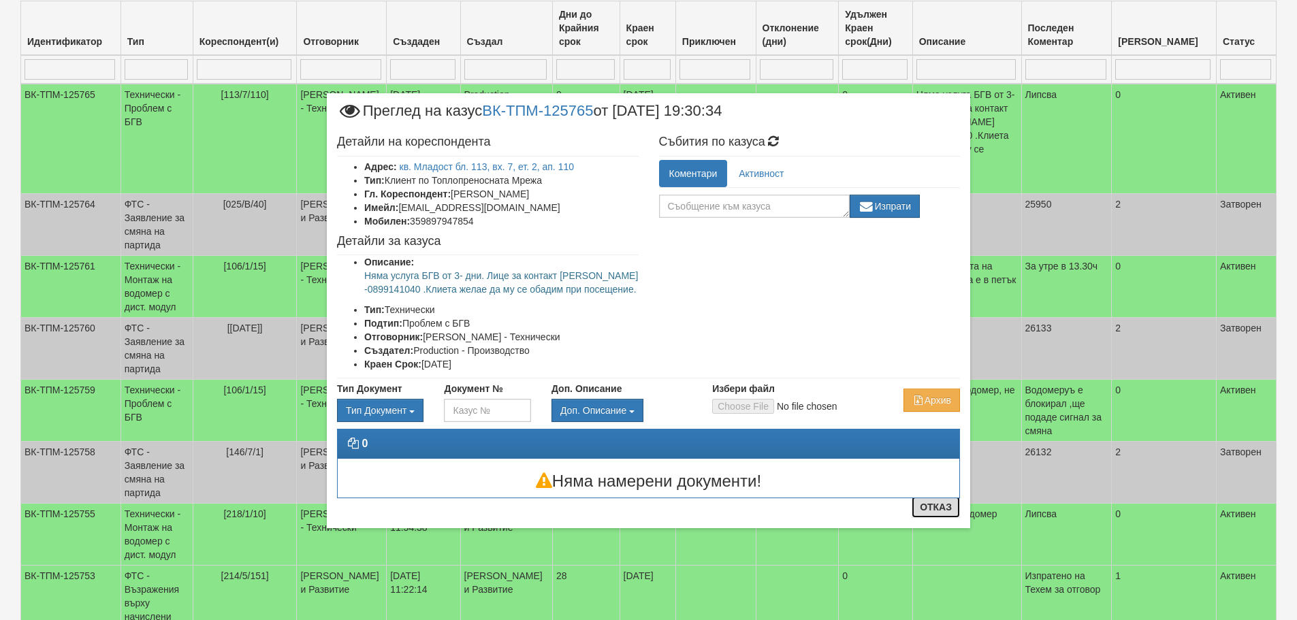
click at [930, 509] on button "Отказ" at bounding box center [935, 507] width 48 height 22
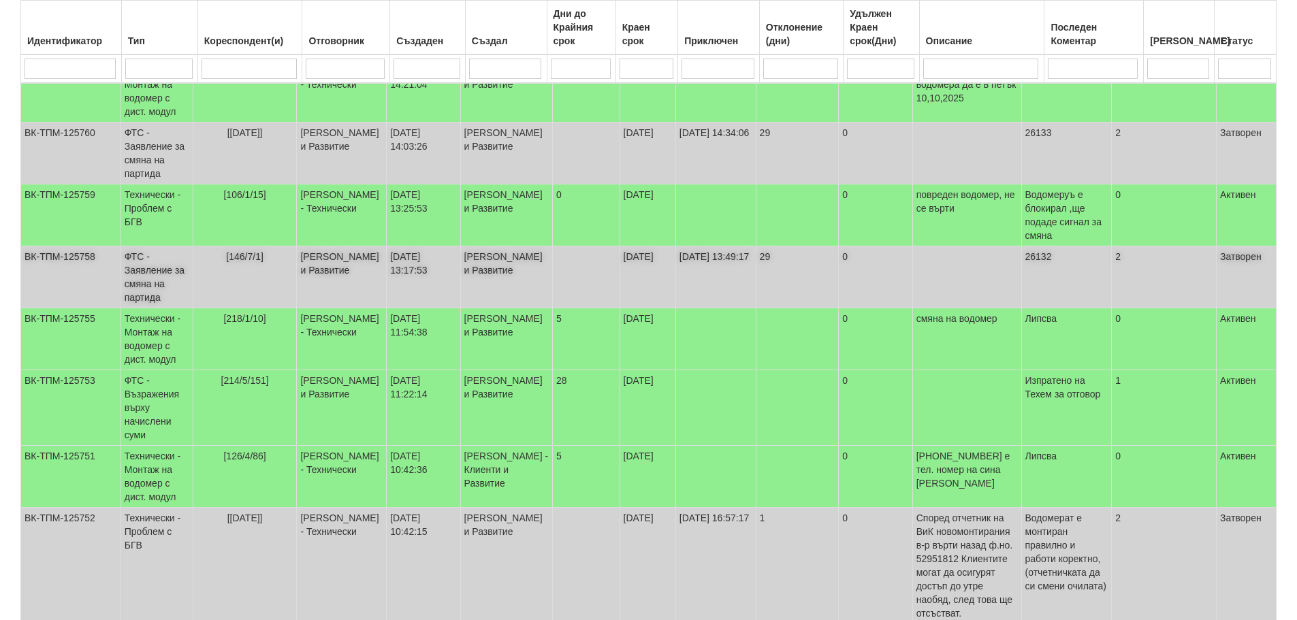
scroll to position [458, 0]
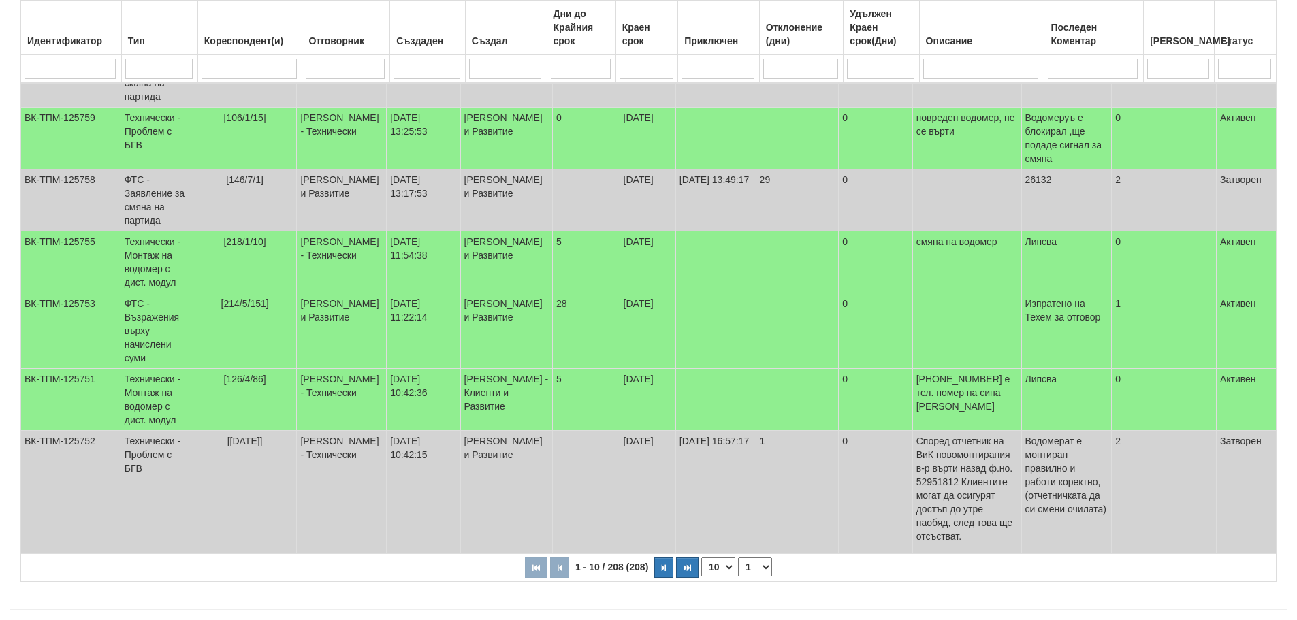
click at [755, 558] on select "1 2 3 4 5 6 10 15 20 21" at bounding box center [755, 567] width 34 height 19
click at [740, 558] on select "1 2 3 4 5 6 10 15 20 21" at bounding box center [755, 567] width 34 height 19
select select "2"
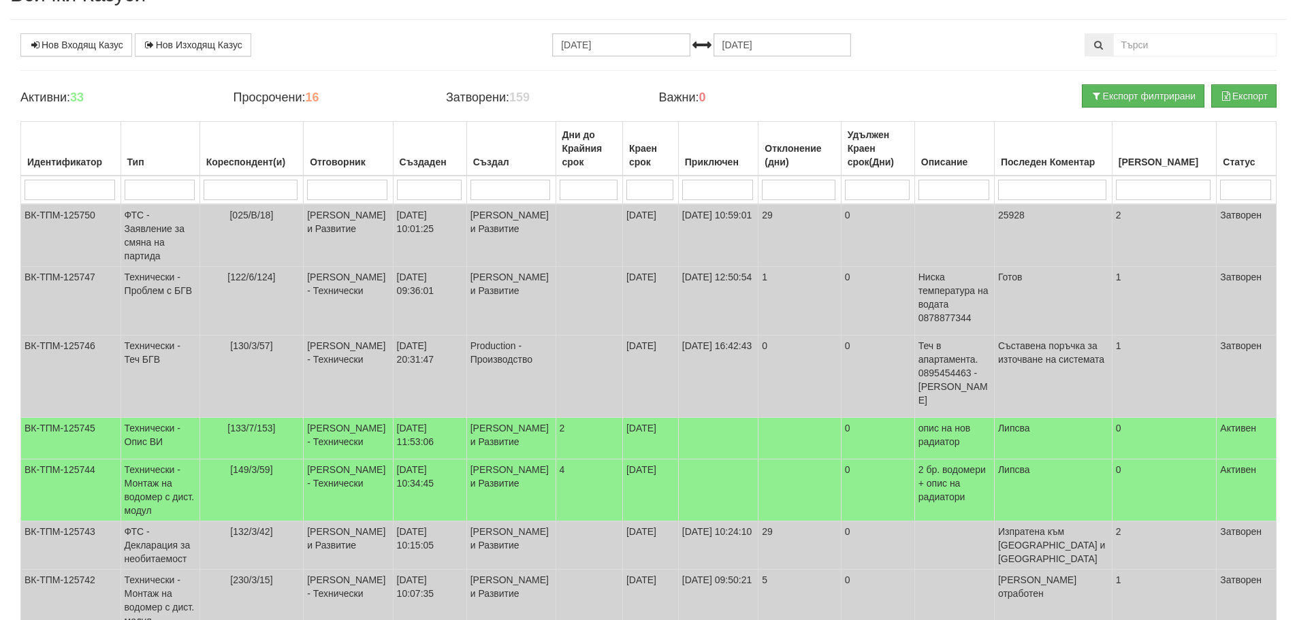
scroll to position [63, 0]
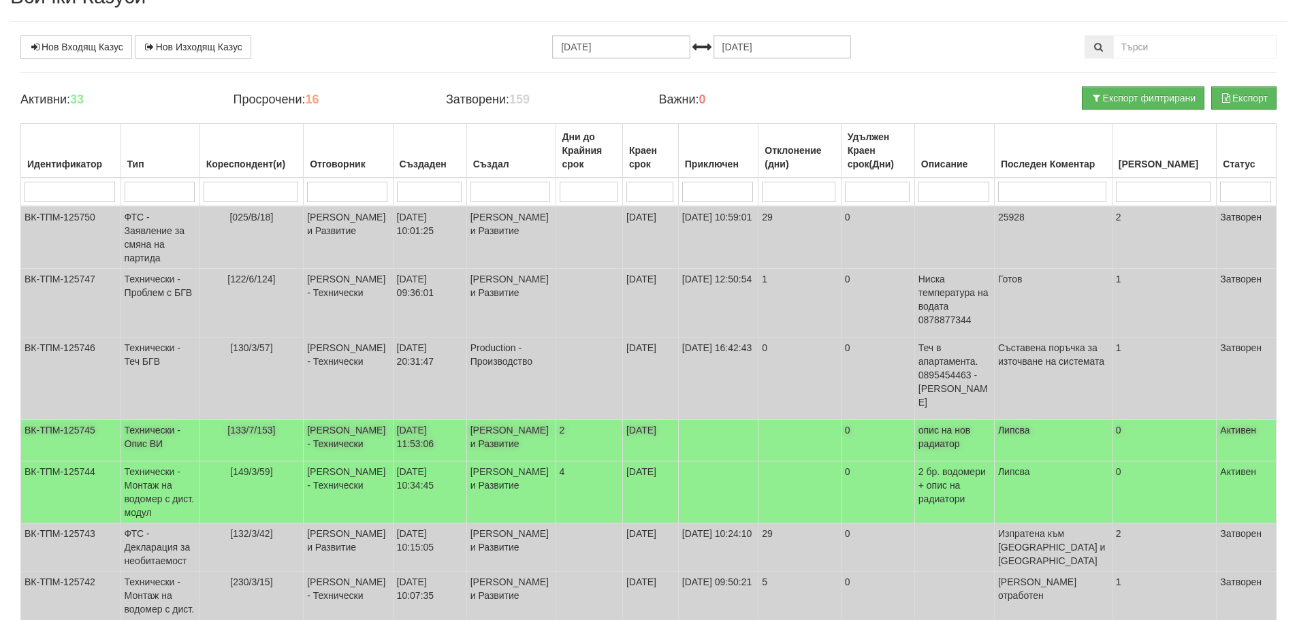
click at [161, 420] on td "Технически - Опис ВИ" at bounding box center [159, 441] width 79 height 42
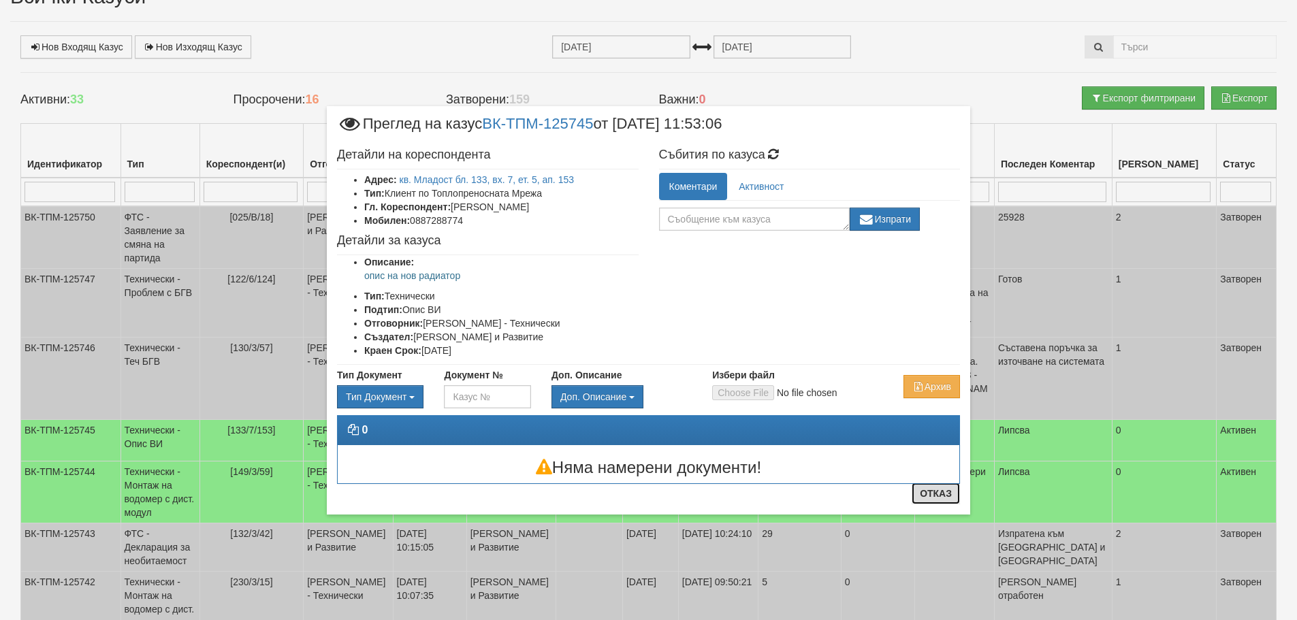
click at [939, 494] on button "Отказ" at bounding box center [935, 494] width 48 height 22
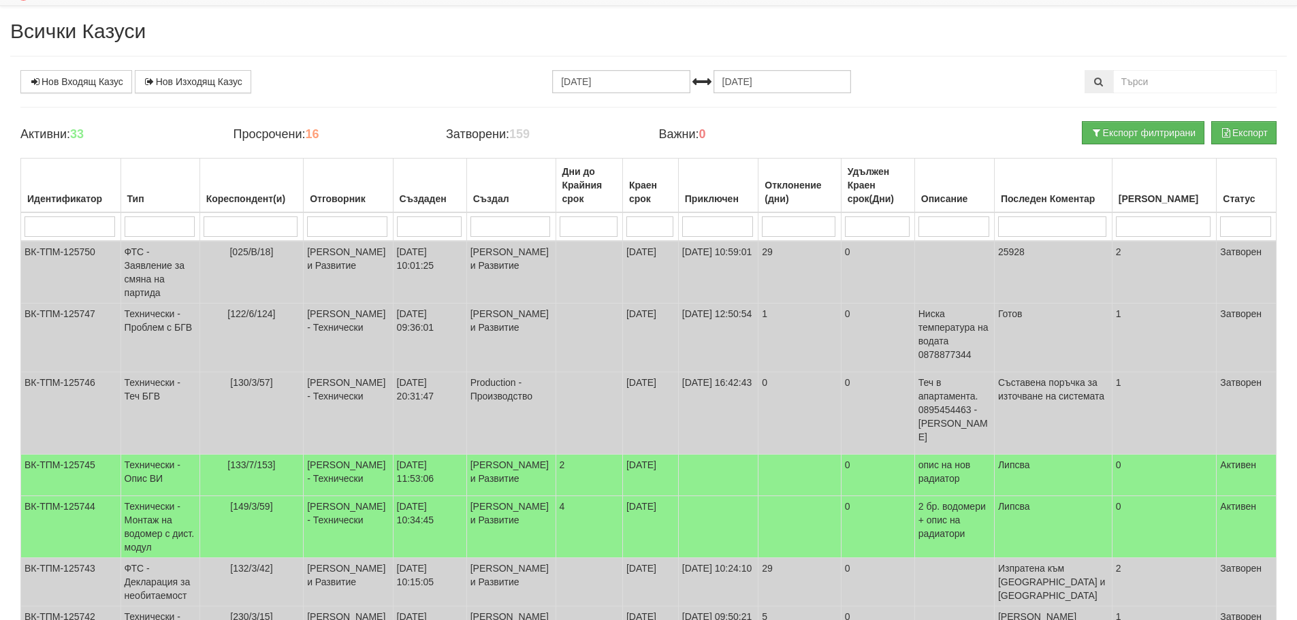
scroll to position [0, 0]
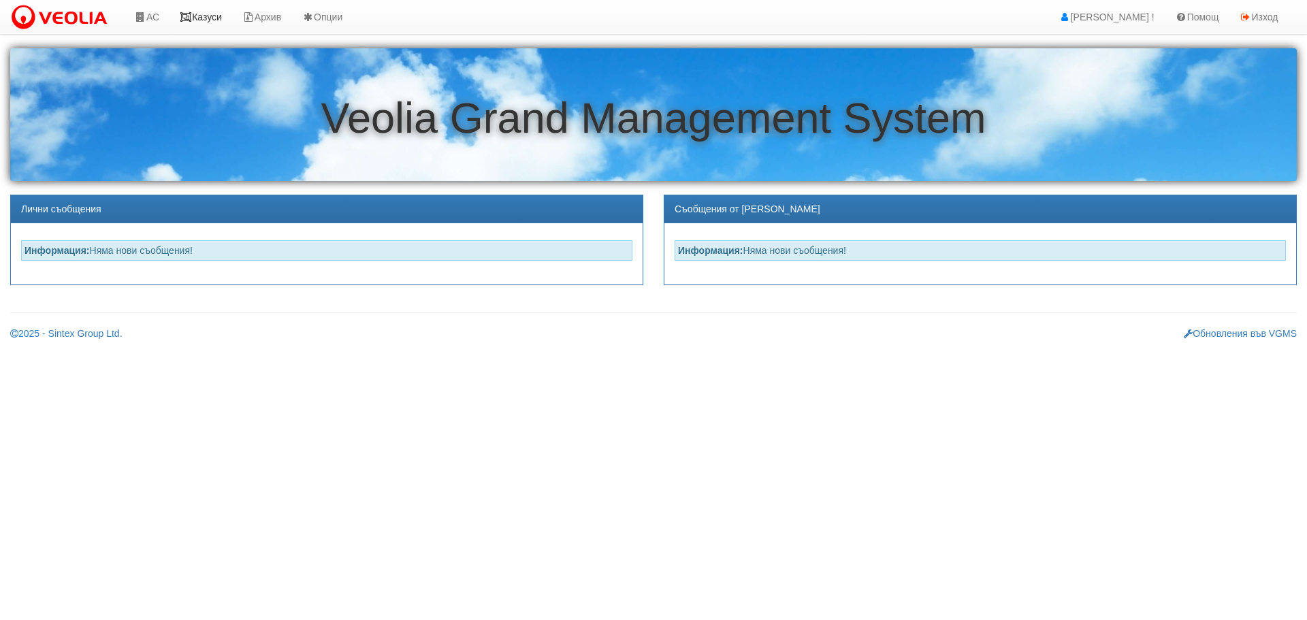
click at [214, 10] on link "Казуси" at bounding box center [201, 17] width 63 height 34
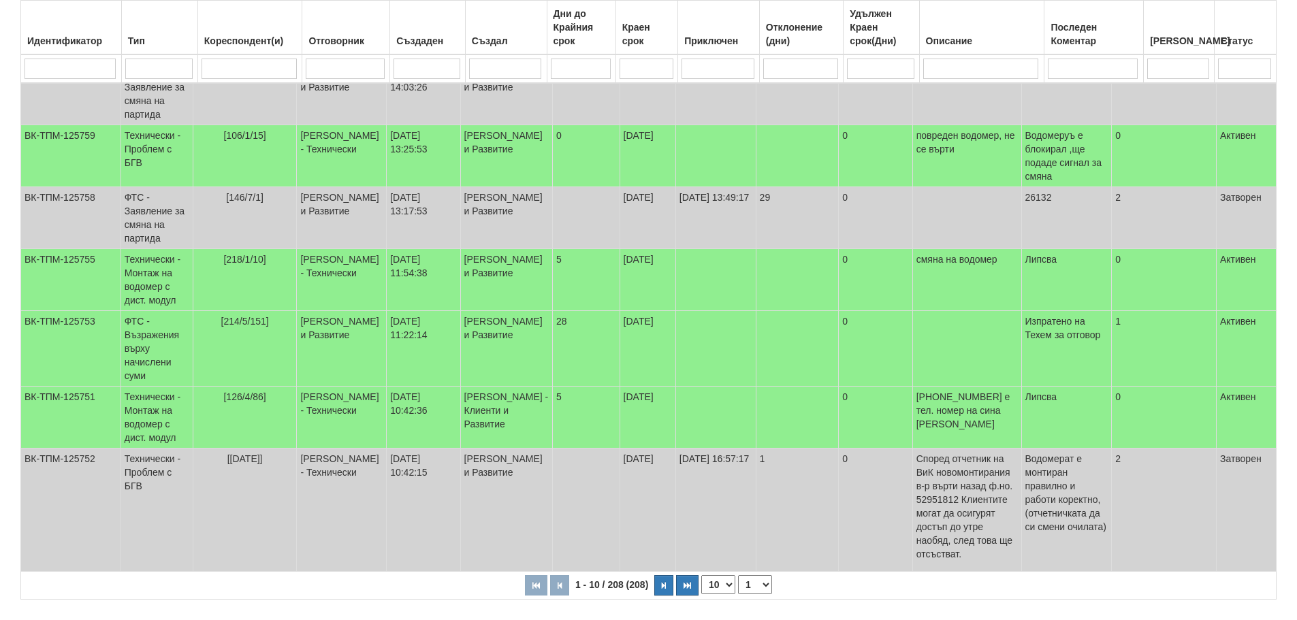
scroll to position [458, 0]
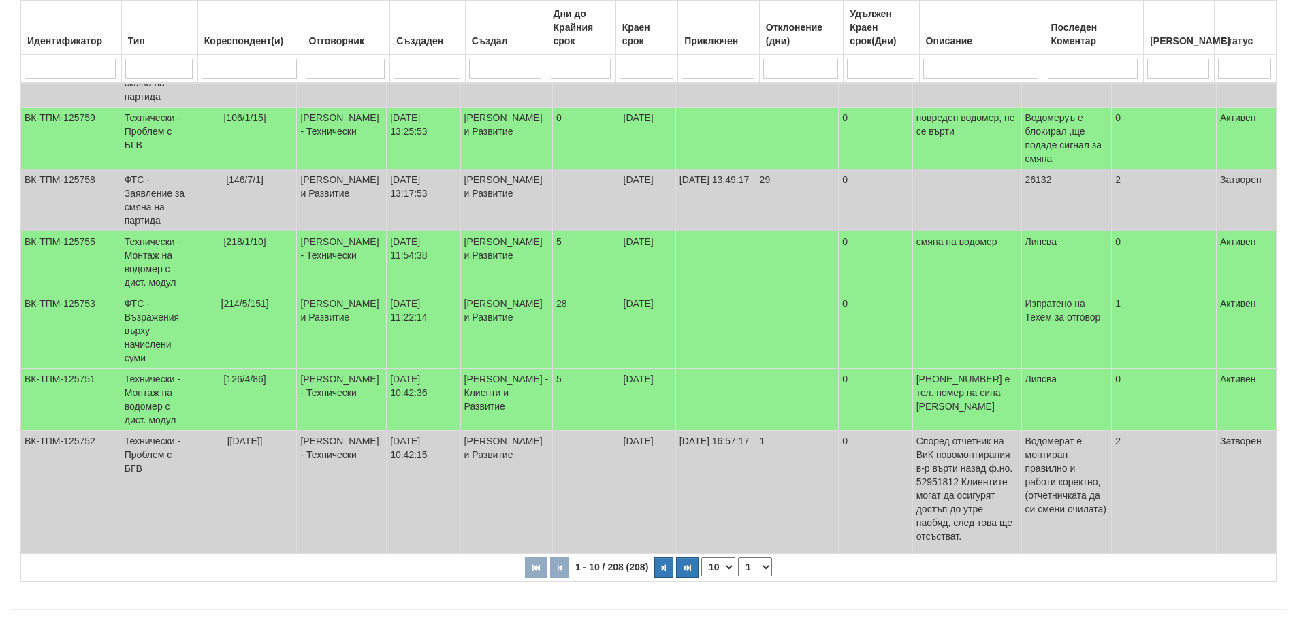
click at [760, 558] on select "1 2 3 4 5 6 10 15 20 21" at bounding box center [755, 567] width 34 height 19
click at [740, 558] on select "1 2 3 4 5 6 10 15 20 21" at bounding box center [755, 567] width 34 height 19
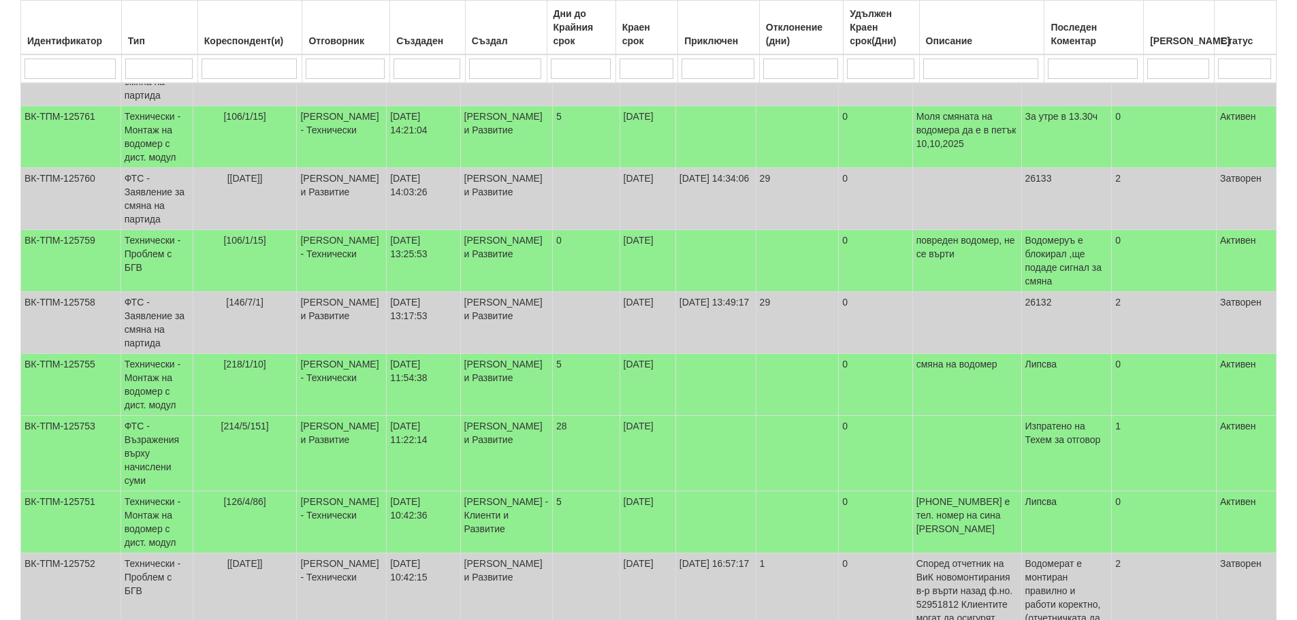
select select "2"
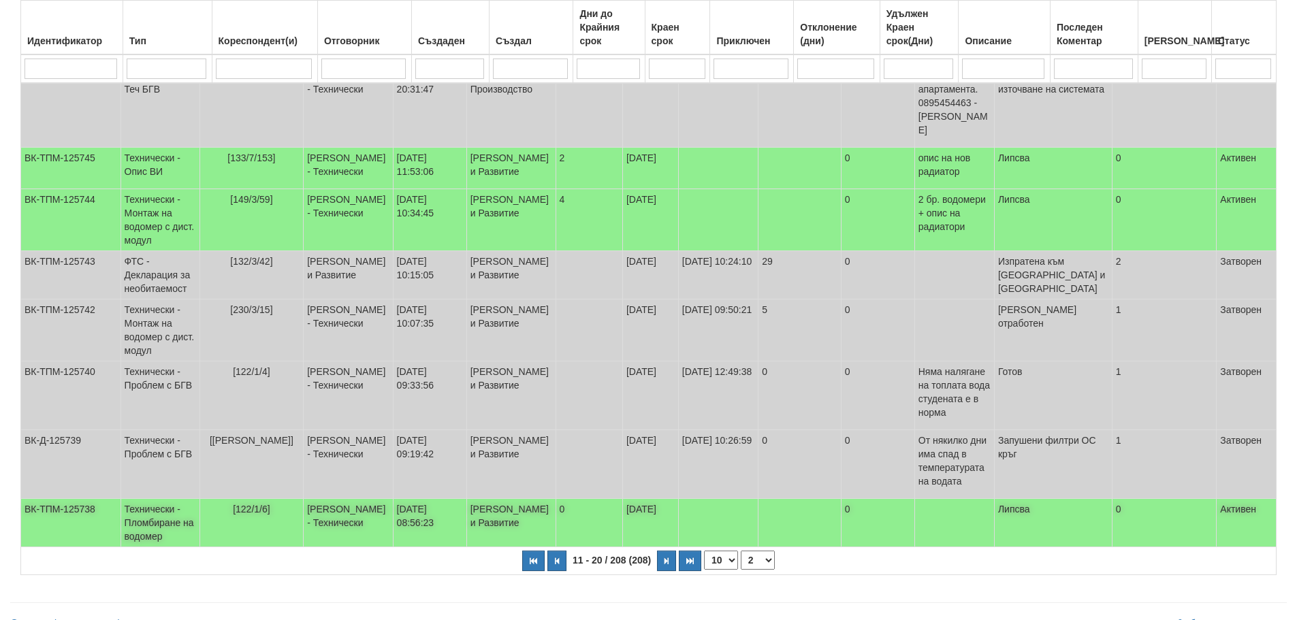
click at [146, 509] on td "Технически - Пломбиране на водомер" at bounding box center [159, 523] width 79 height 48
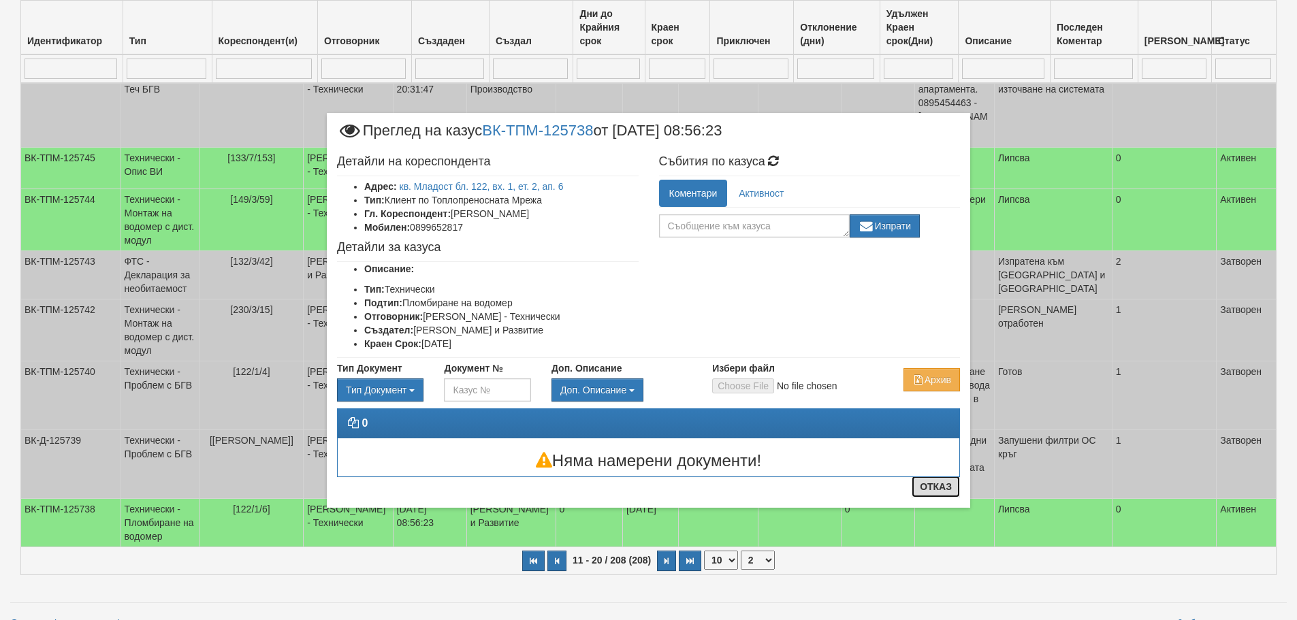
click at [933, 487] on button "Отказ" at bounding box center [935, 487] width 48 height 22
